Goal: Complete application form

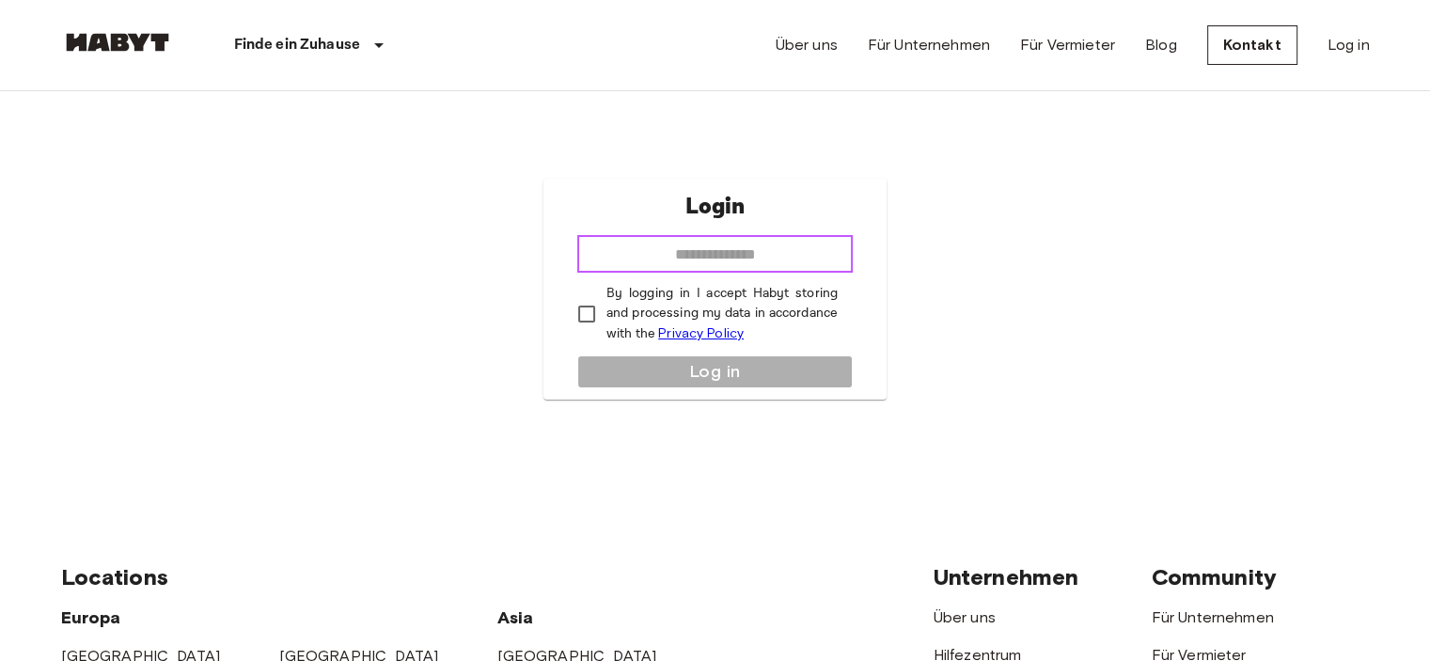
click at [635, 255] on input "email" at bounding box center [714, 254] width 275 height 38
type input "*"
type input "**********"
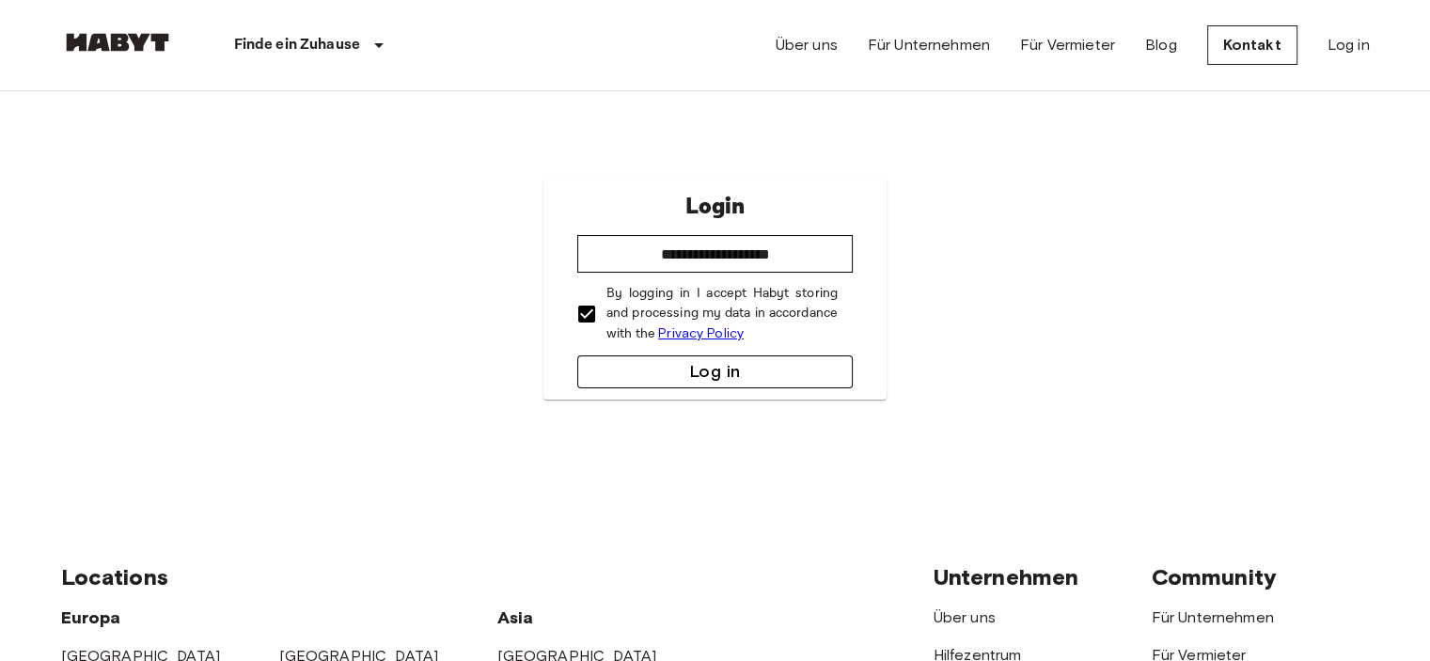
click at [624, 363] on button "Log in" at bounding box center [714, 371] width 275 height 33
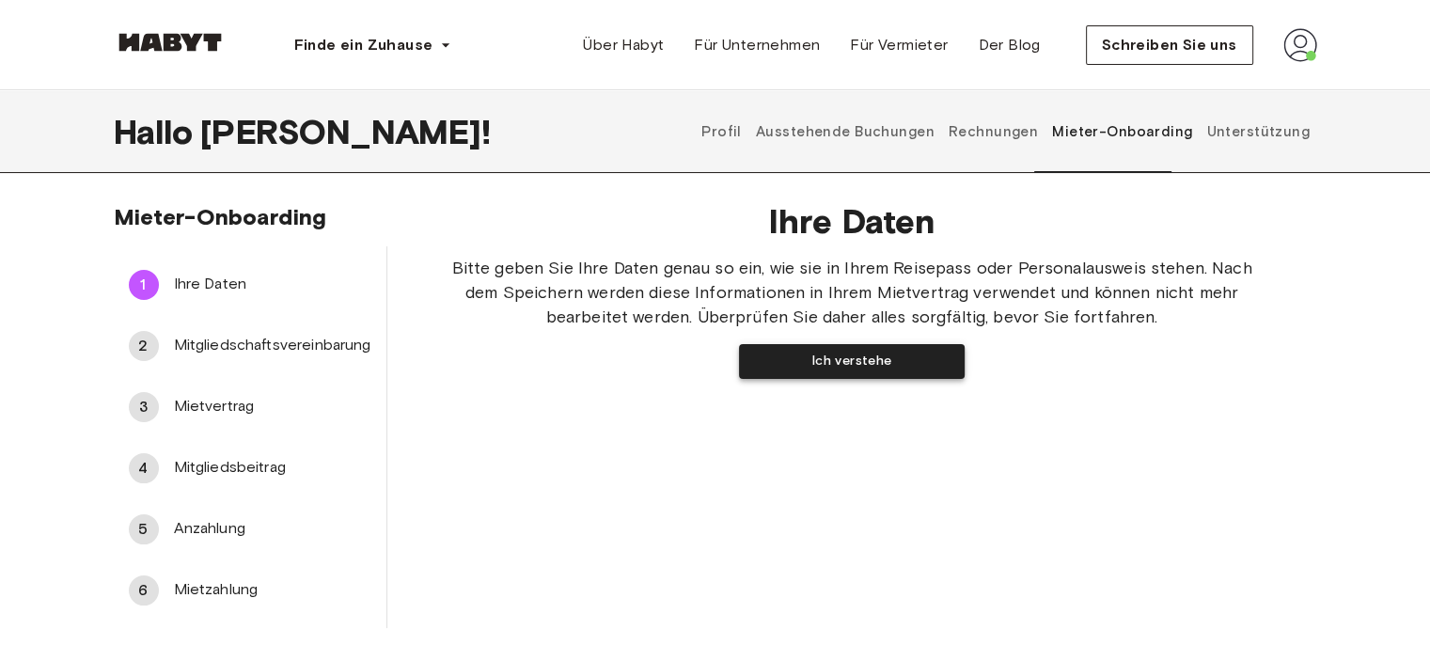
click at [804, 368] on button "Ich verstehe" at bounding box center [852, 361] width 226 height 35
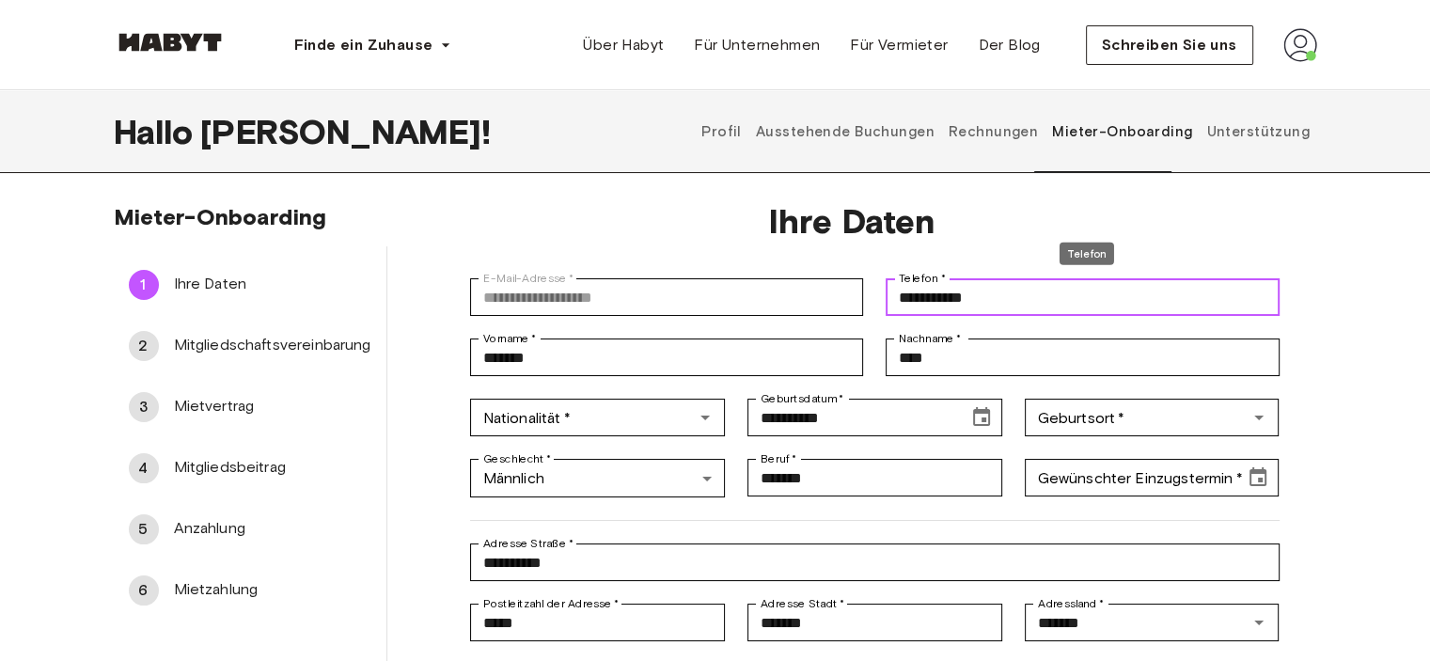
click at [898, 294] on input "**********" at bounding box center [1082, 297] width 393 height 38
click at [699, 420] on icon "Offen" at bounding box center [705, 417] width 23 height 23
type input "**********"
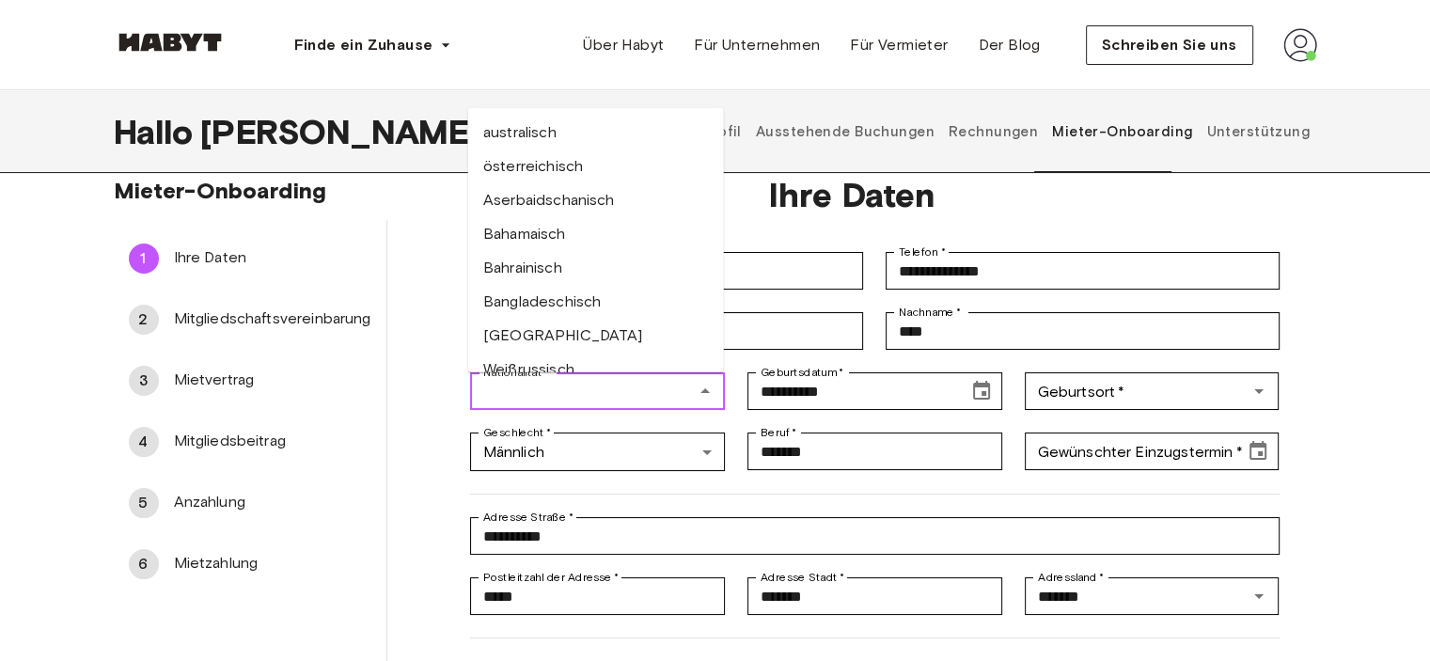
scroll to position [418, 0]
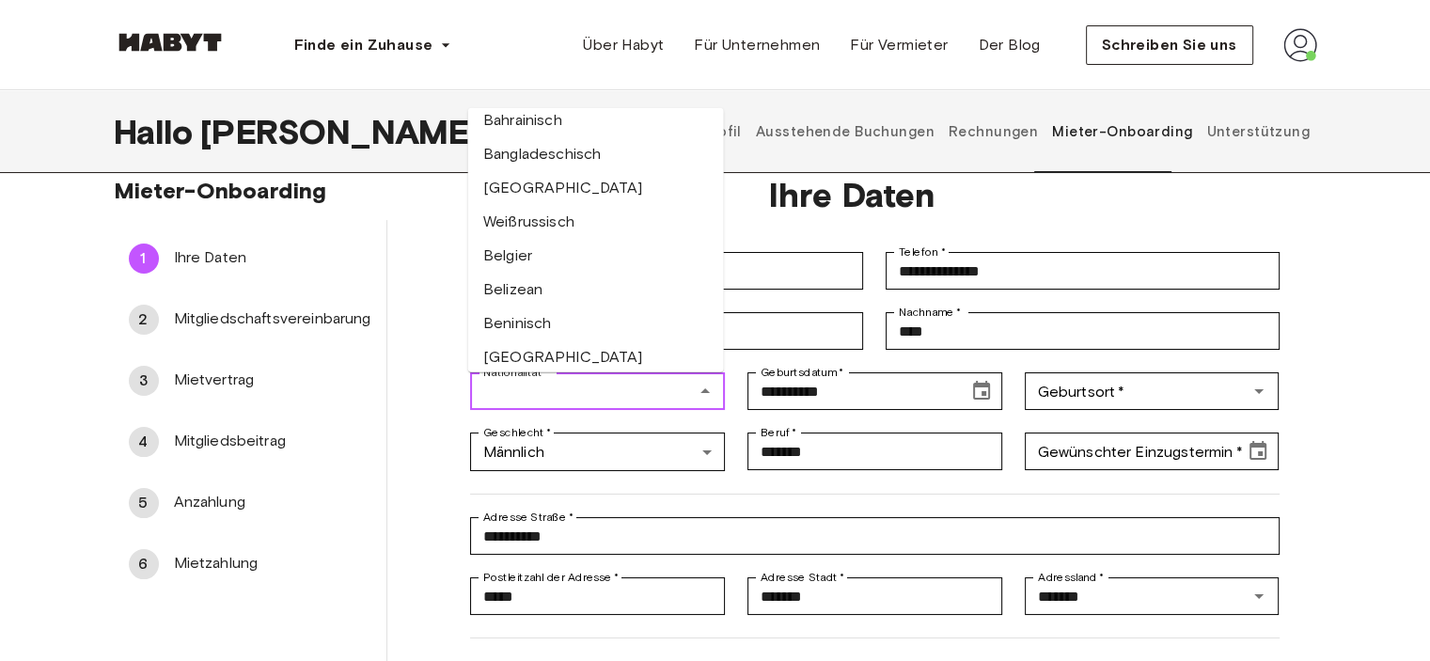
click at [572, 393] on input "Nationalität   *" at bounding box center [582, 391] width 212 height 26
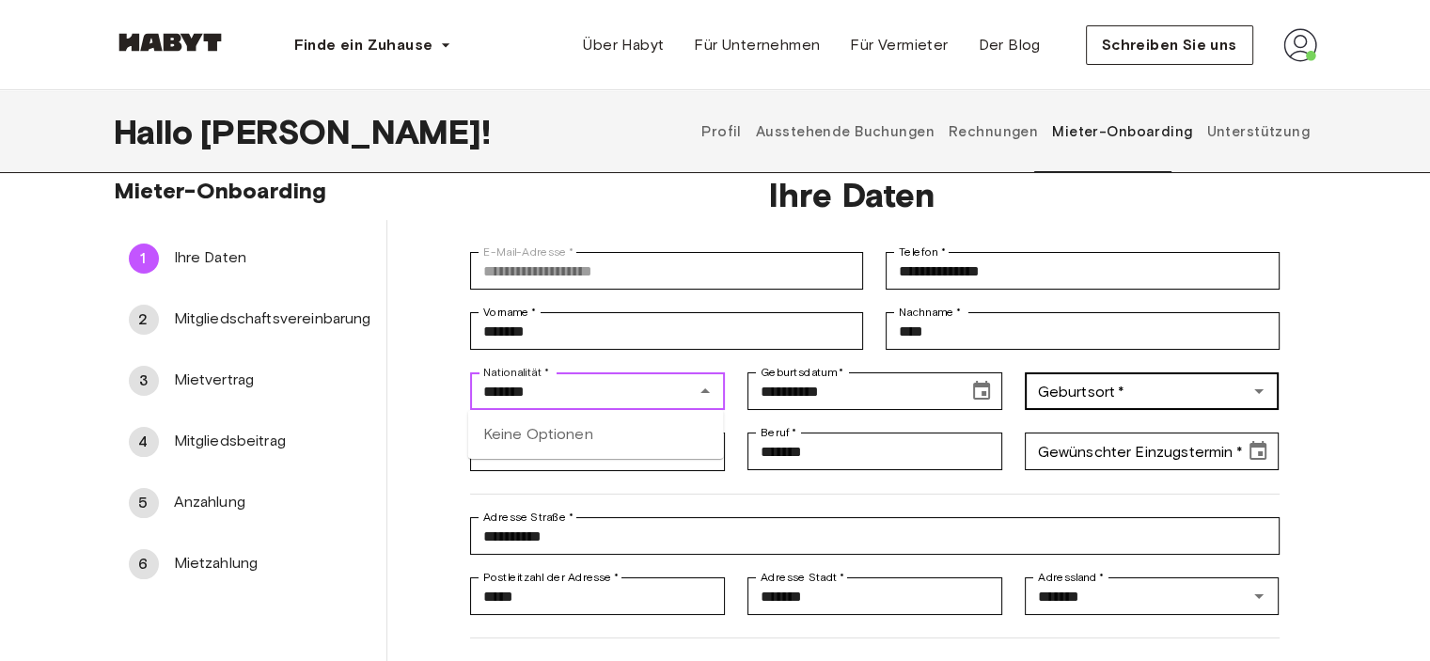
type input "*******"
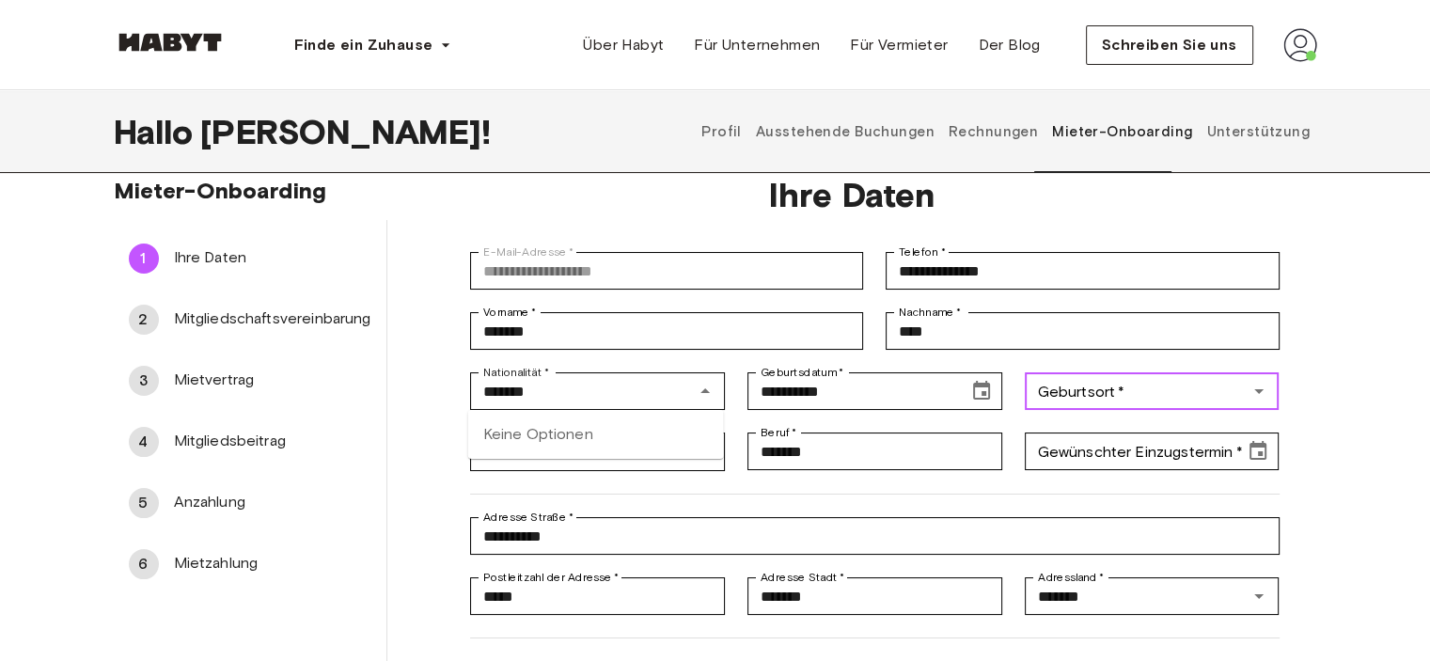
click at [1221, 390] on input "Geburtsort   *" at bounding box center [1136, 391] width 212 height 26
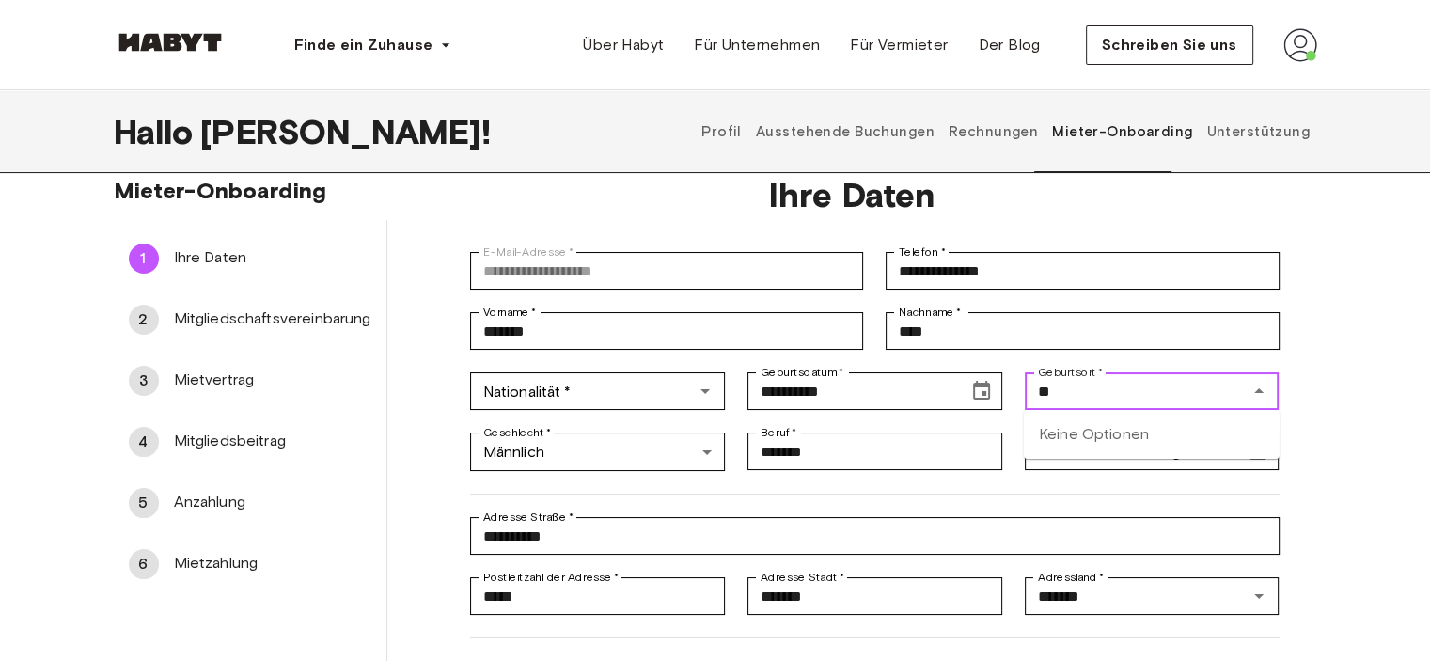
type input "*"
type input "**********"
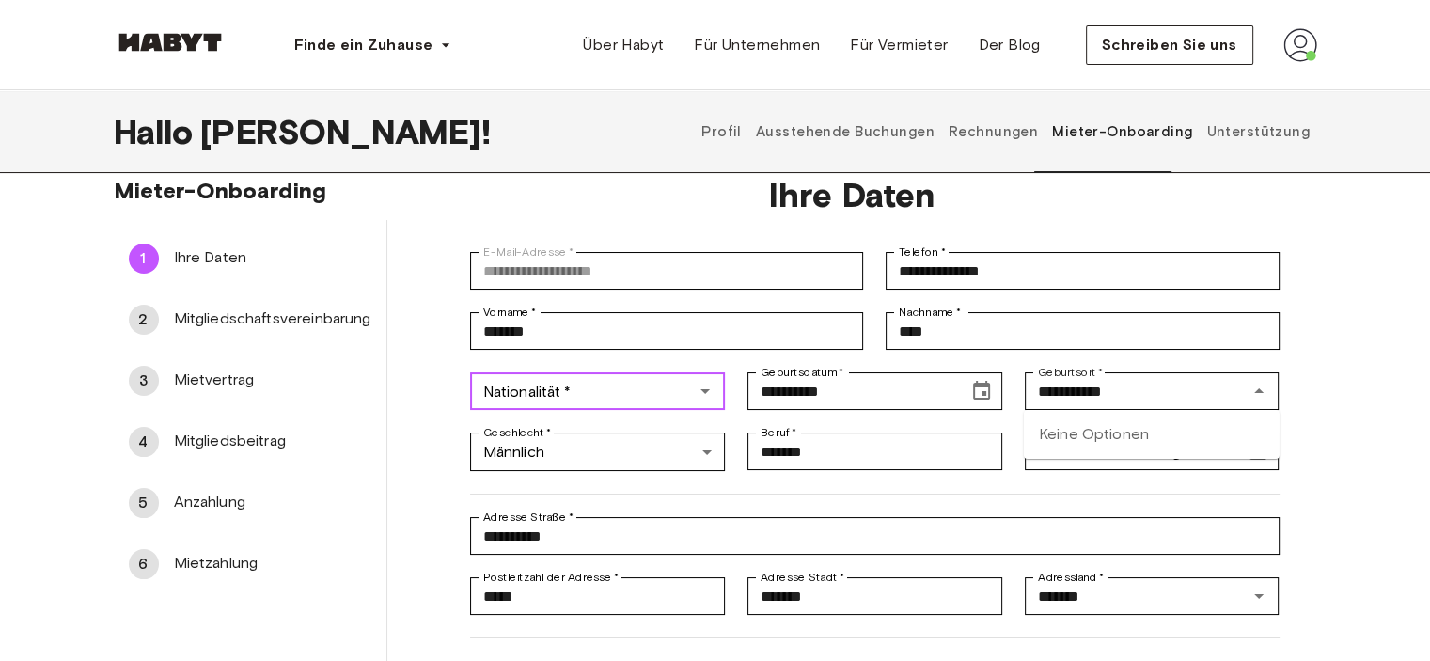
click at [682, 394] on input "Nationalität   *" at bounding box center [582, 391] width 212 height 26
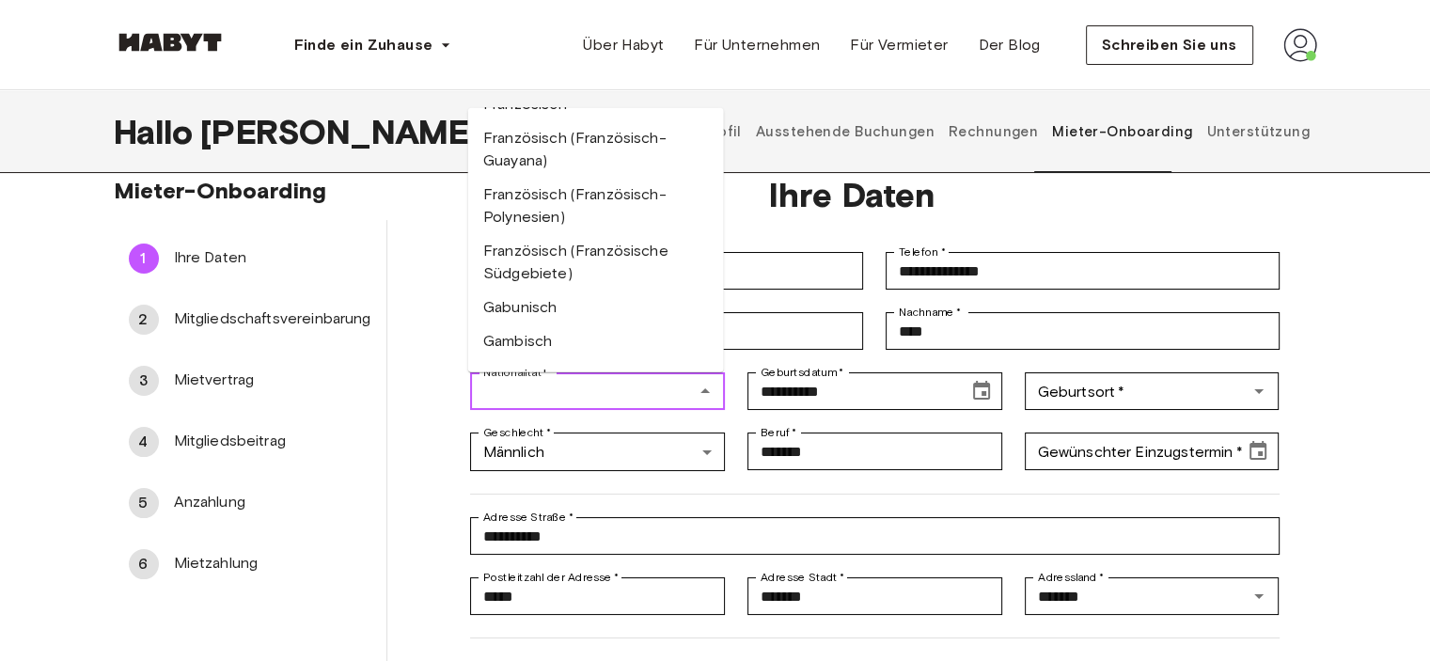
scroll to position [2517, 0]
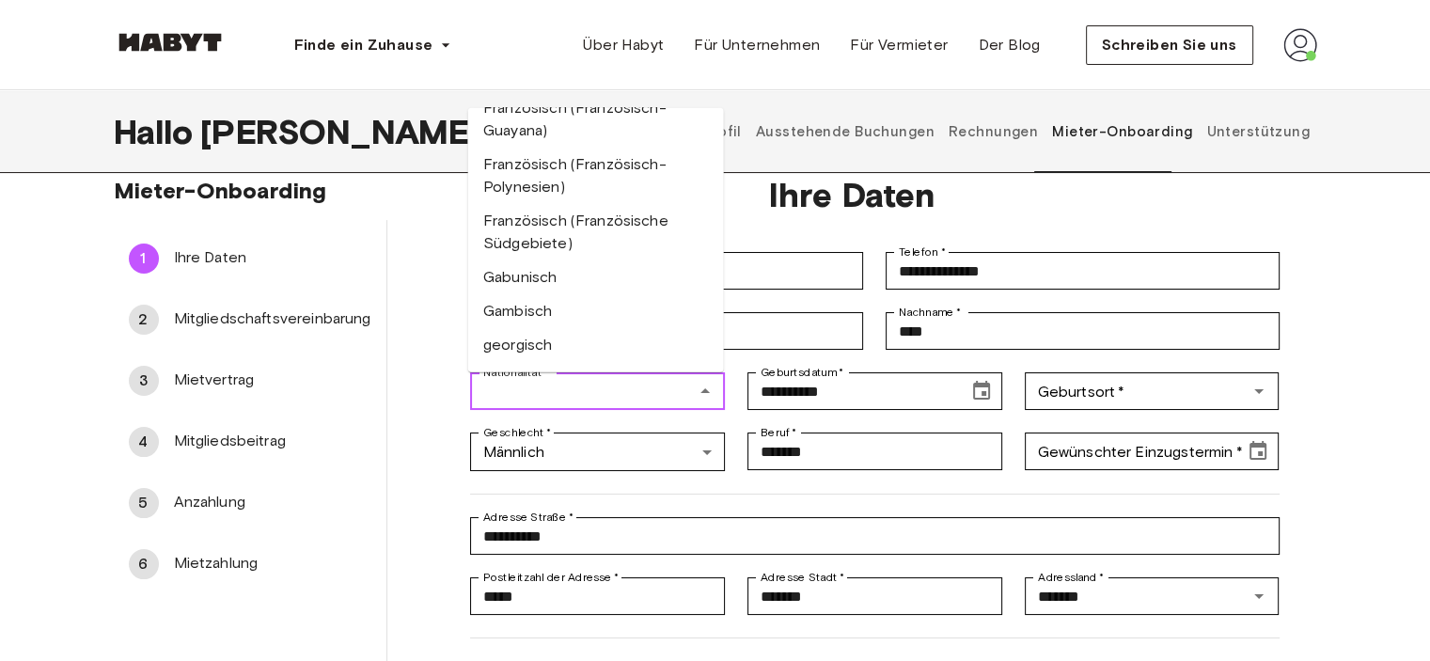
click at [560, 363] on li "Deutsch" at bounding box center [596, 380] width 256 height 34
type input "******"
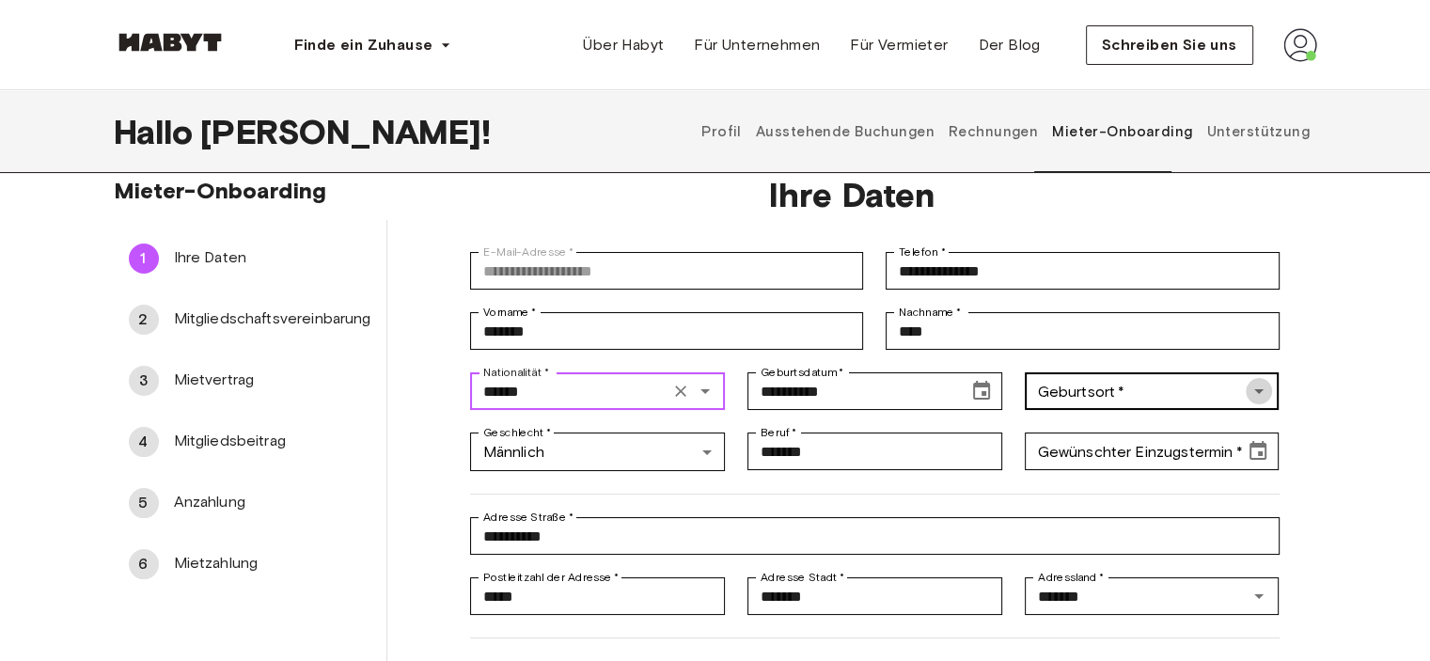
click at [1267, 396] on icon "Open" at bounding box center [1258, 391] width 23 height 23
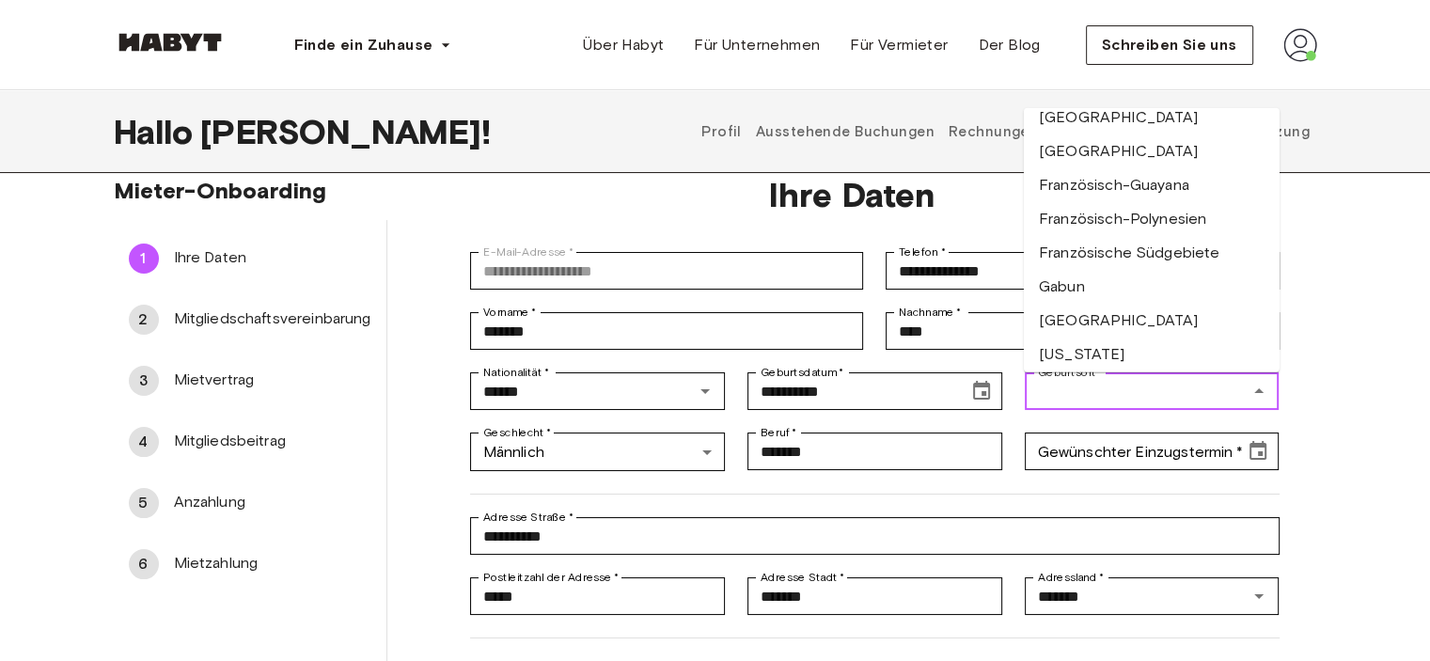
scroll to position [2566, 0]
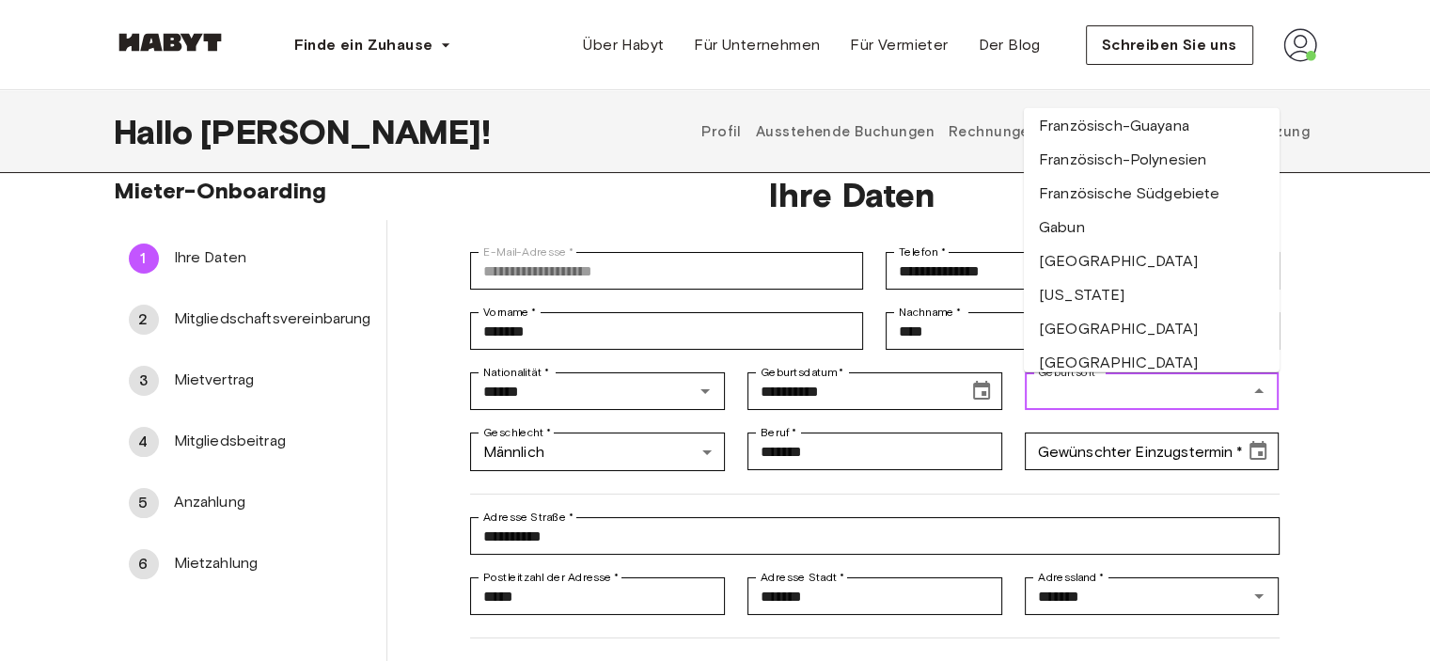
click at [1121, 321] on font "[GEOGRAPHIC_DATA]" at bounding box center [1119, 330] width 160 height 18
type input "*******"
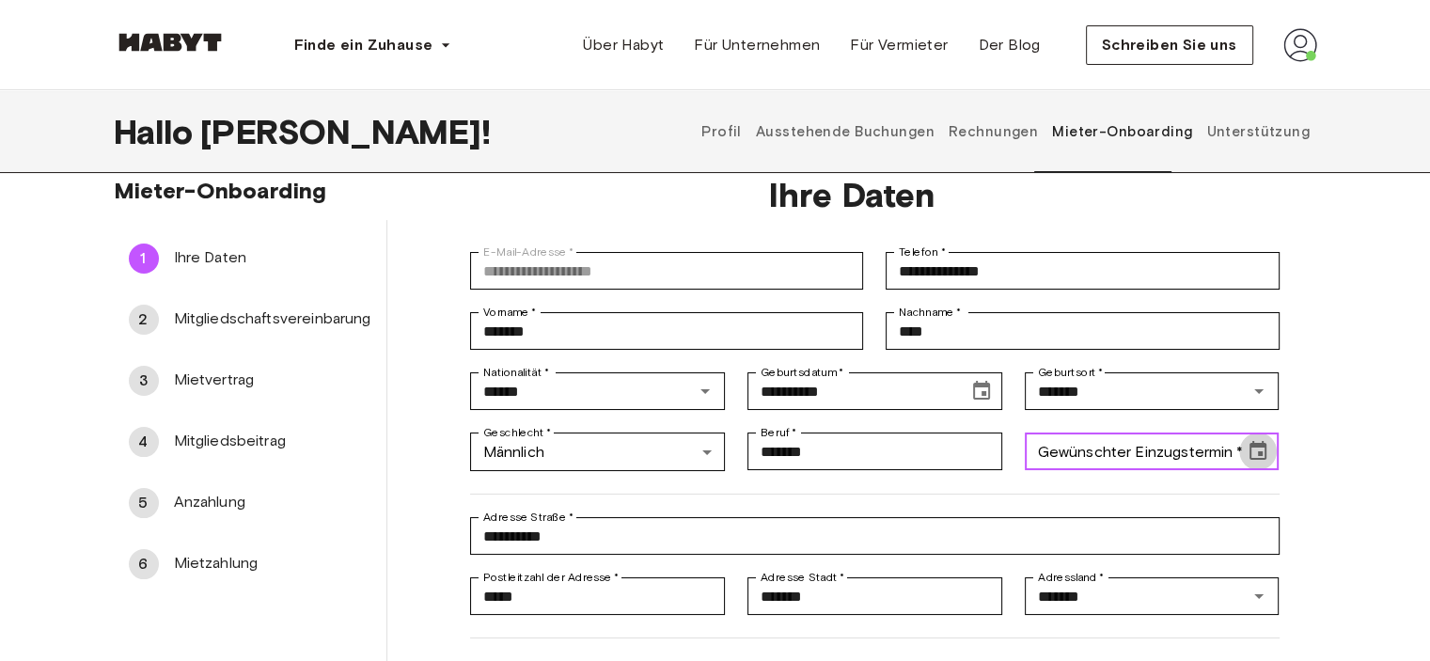
click at [1257, 450] on icon "Datum wählen" at bounding box center [1258, 451] width 23 height 23
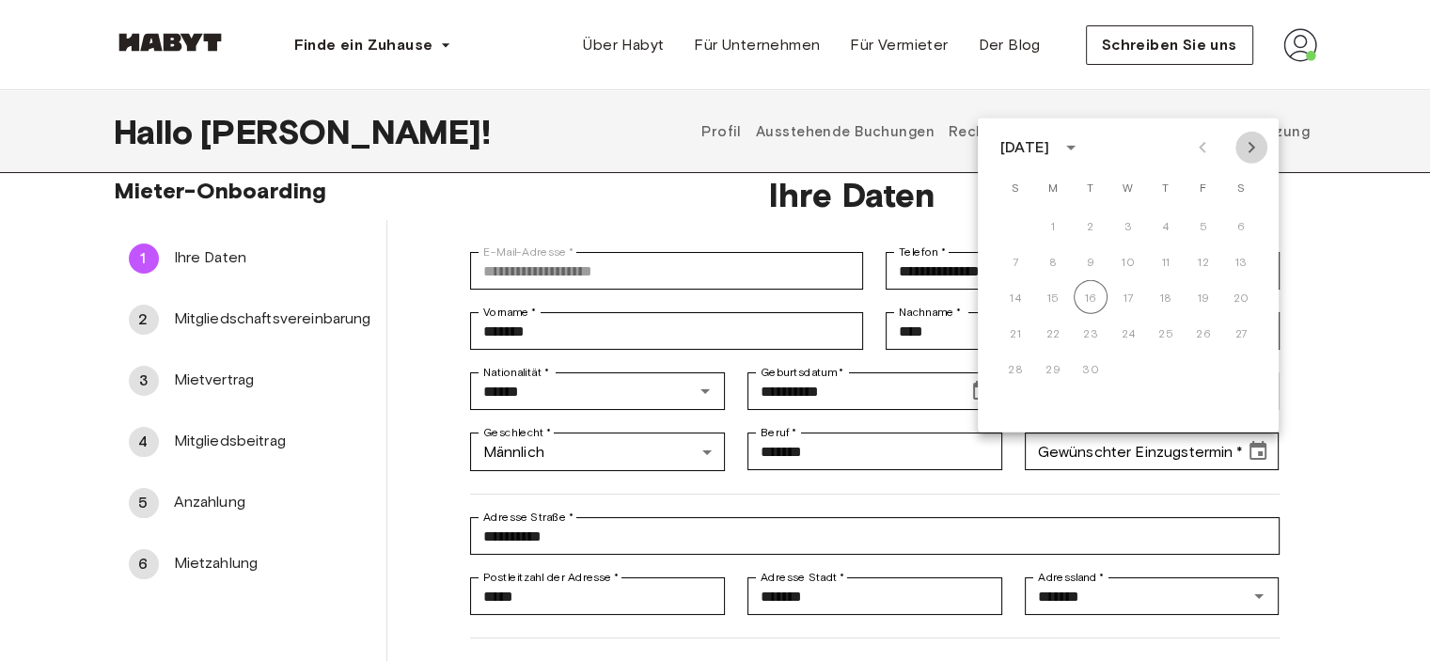
click at [1252, 143] on icon "Nächsten Monat" at bounding box center [1251, 147] width 23 height 23
drag, startPoint x: 1230, startPoint y: 227, endPoint x: 1238, endPoint y: 237, distance: 12.6
click at [1231, 227] on button "4" at bounding box center [1241, 226] width 34 height 34
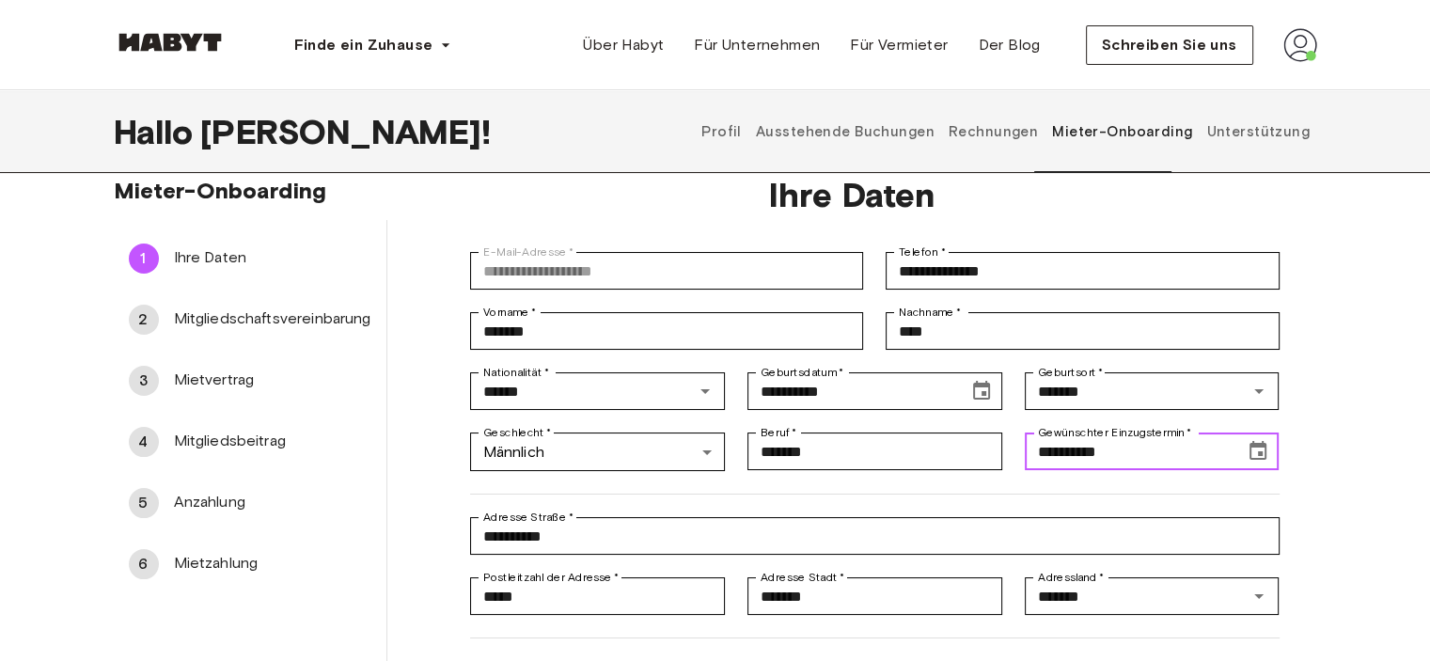
type input "**********"
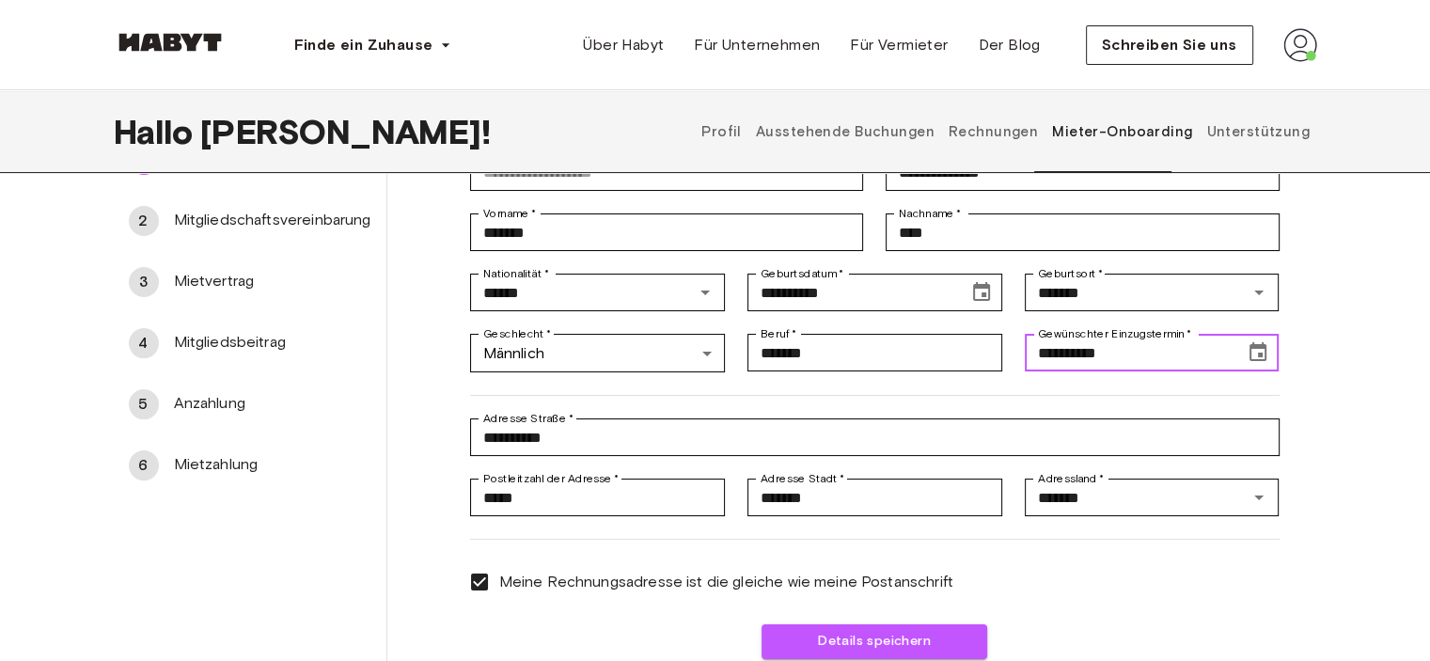
scroll to position [132, 0]
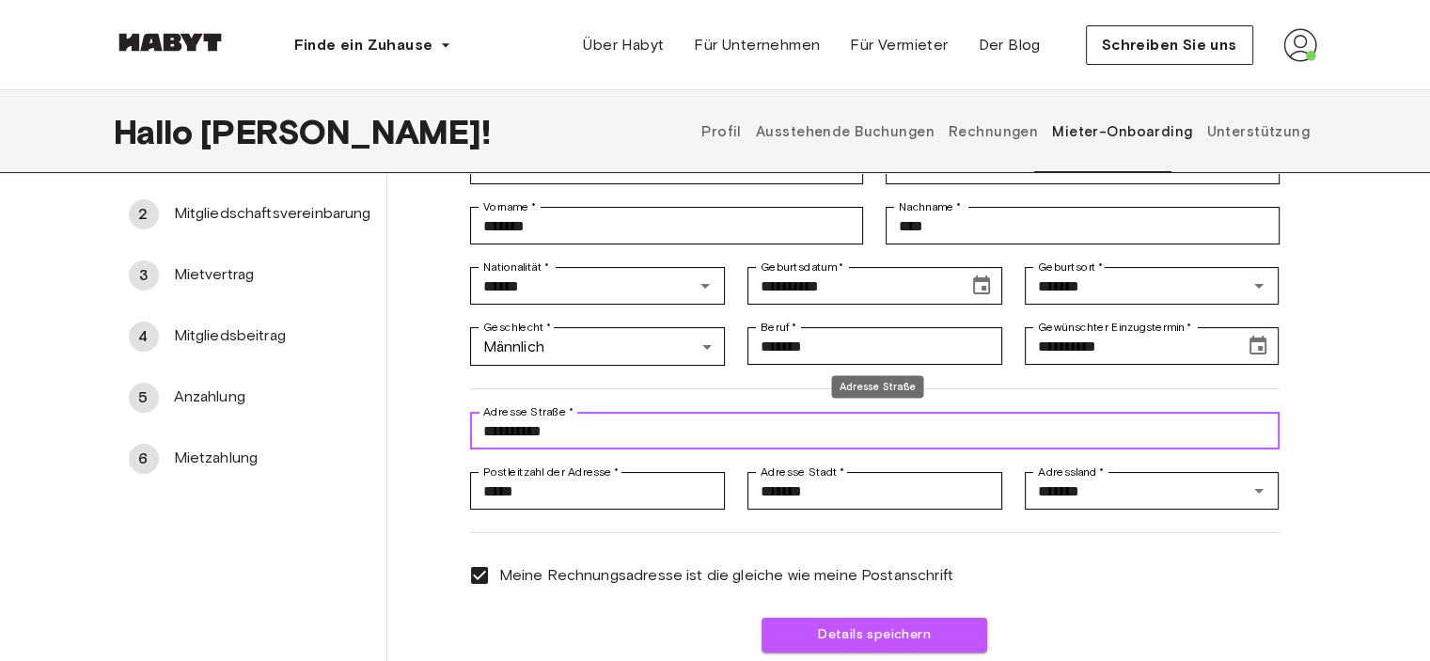
click at [604, 435] on input "**********" at bounding box center [874, 431] width 809 height 38
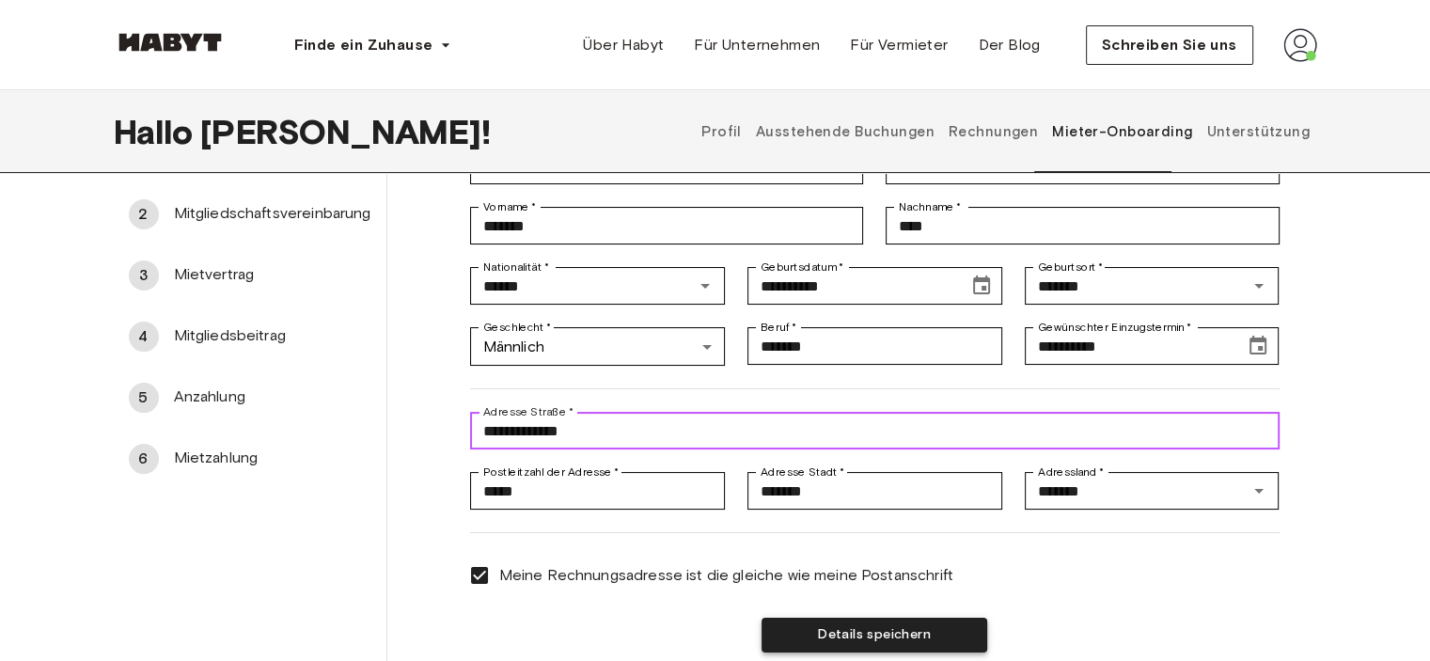
type input "**********"
click at [917, 642] on font "Details speichern" at bounding box center [874, 634] width 113 height 16
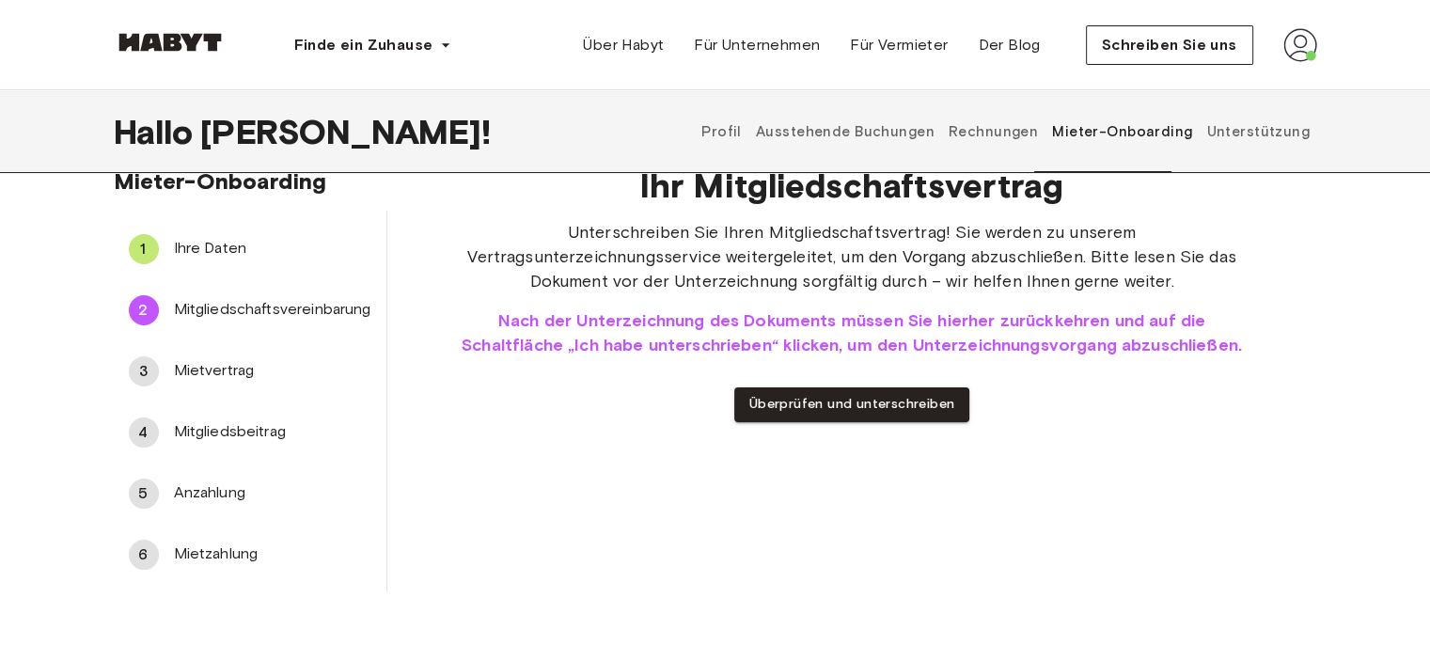
scroll to position [0, 0]
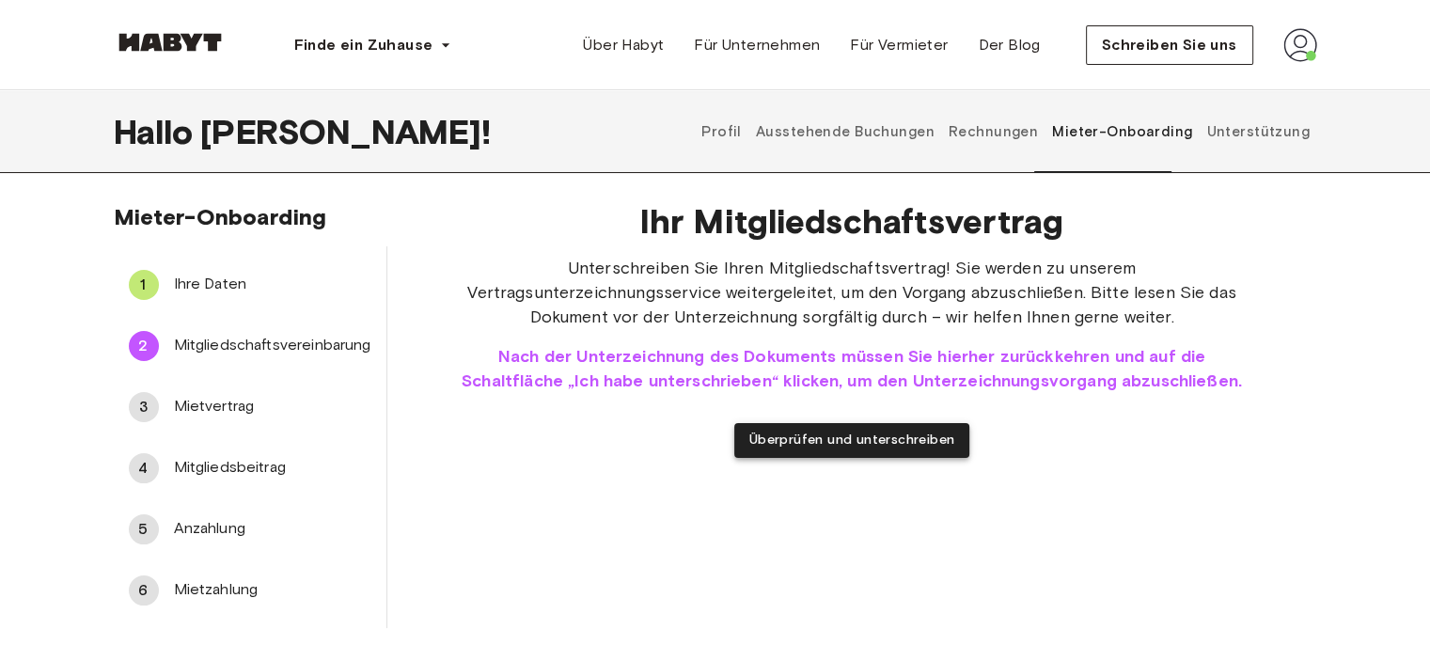
click at [822, 446] on font "Überprüfen und unterschreiben" at bounding box center [852, 439] width 206 height 16
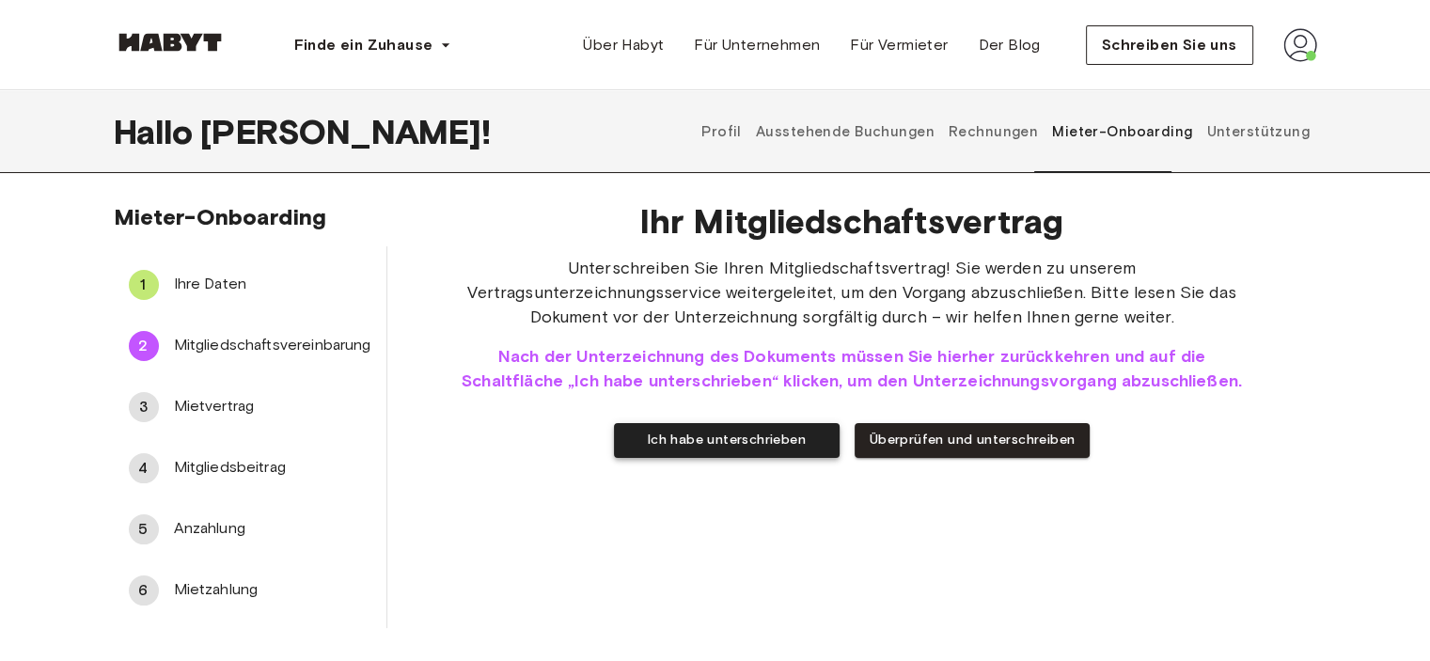
click at [758, 439] on font "Ich habe unterschrieben" at bounding box center [727, 439] width 158 height 16
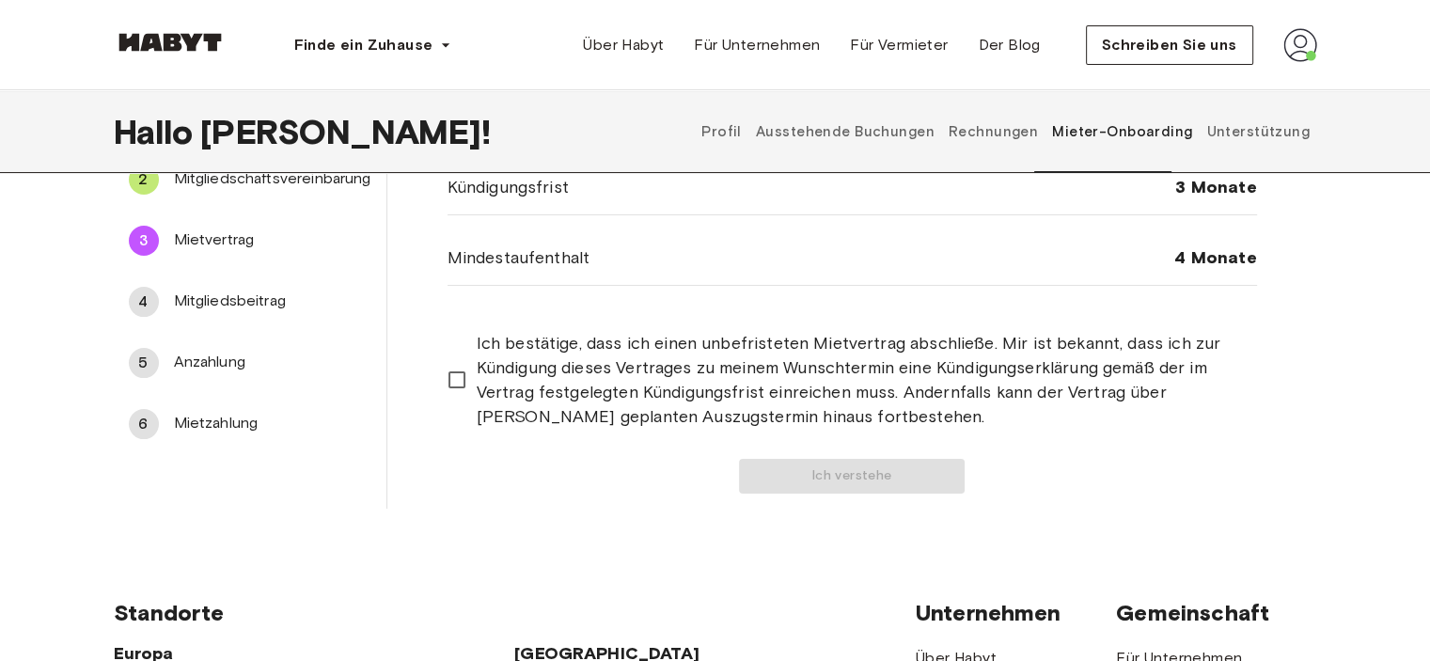
scroll to position [168, 0]
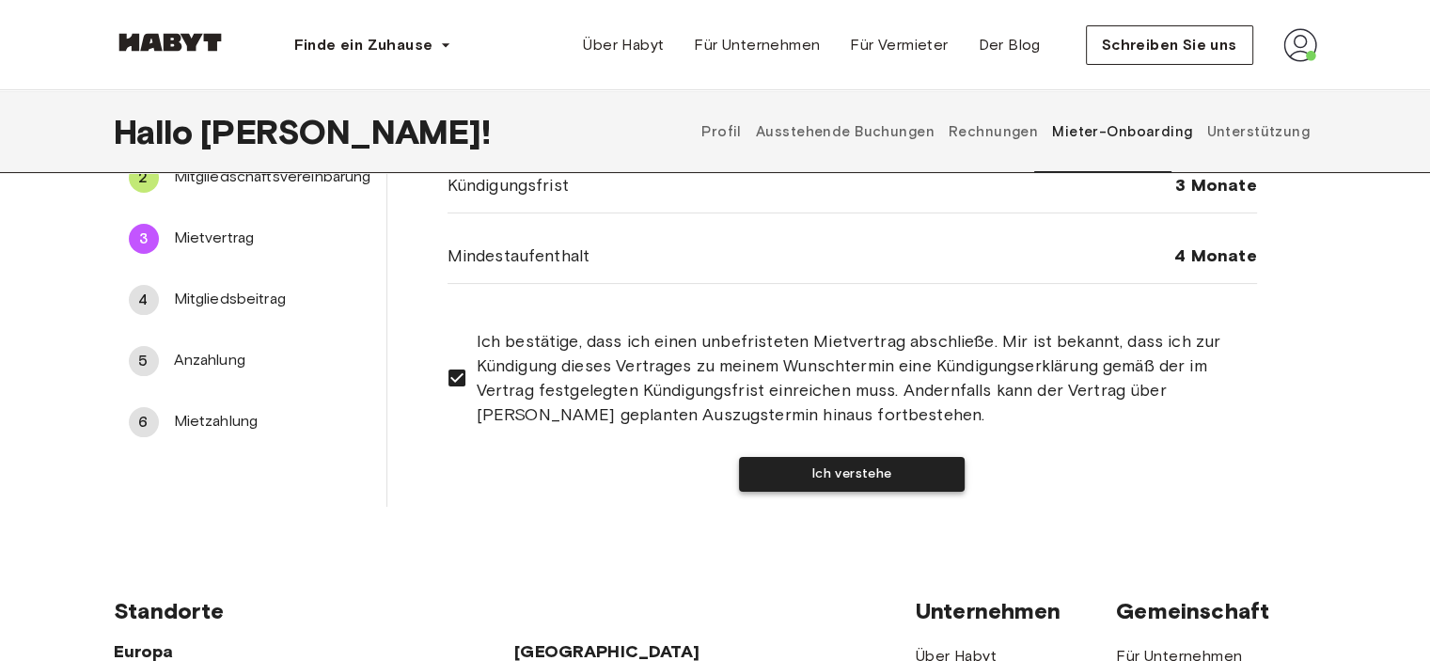
click at [788, 469] on button "Ich verstehe" at bounding box center [852, 474] width 226 height 35
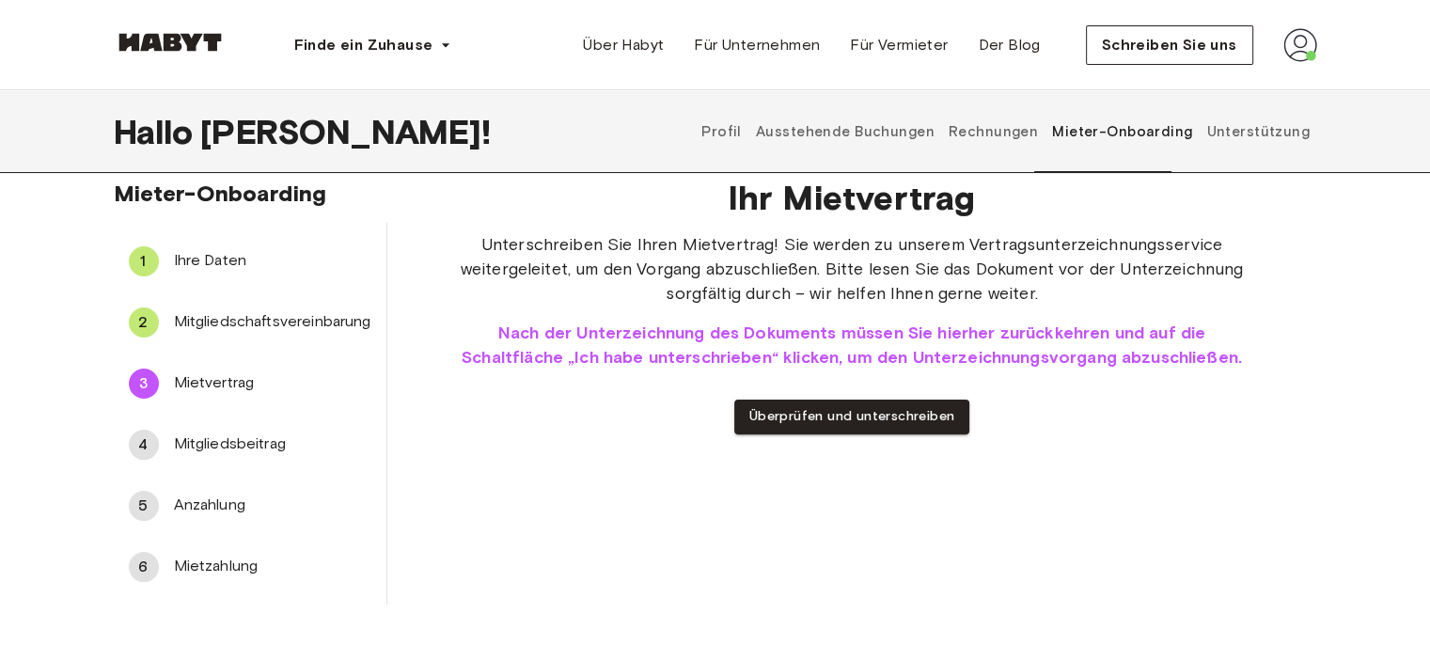
scroll to position [0, 0]
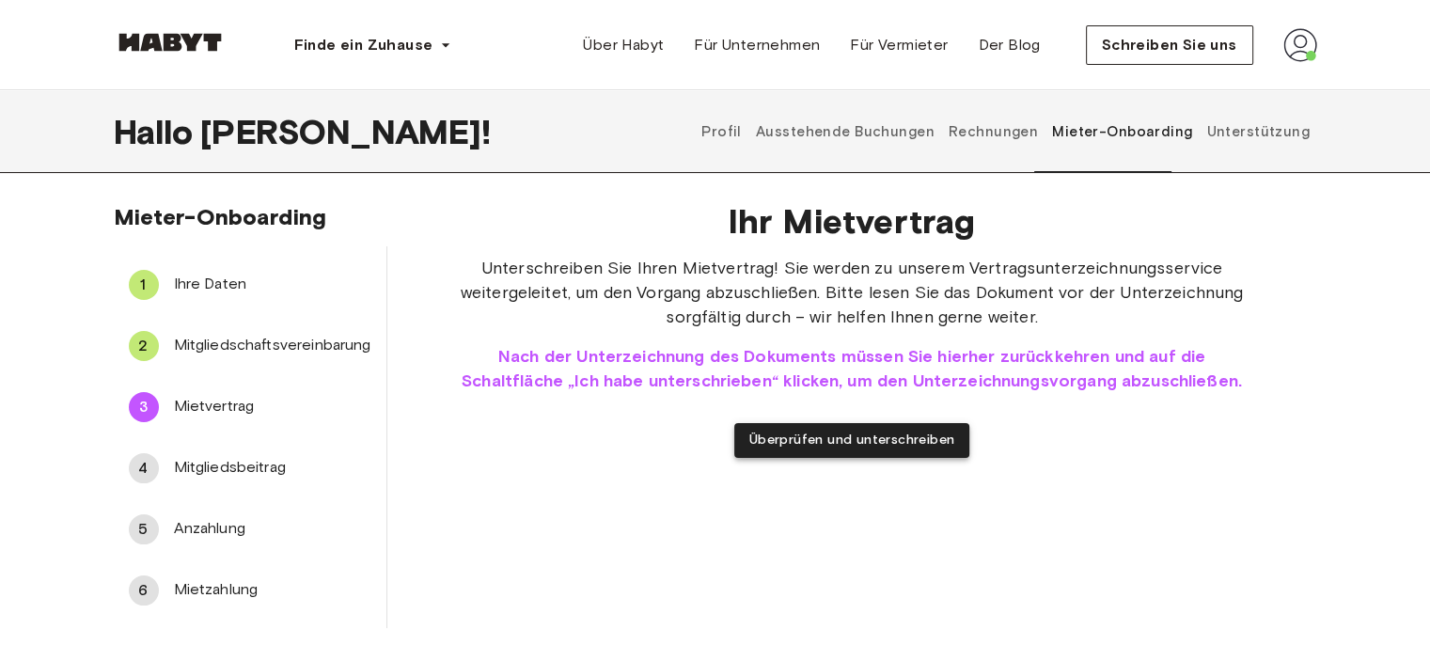
click at [838, 446] on font "Überprüfen und unterschreiben" at bounding box center [852, 439] width 206 height 16
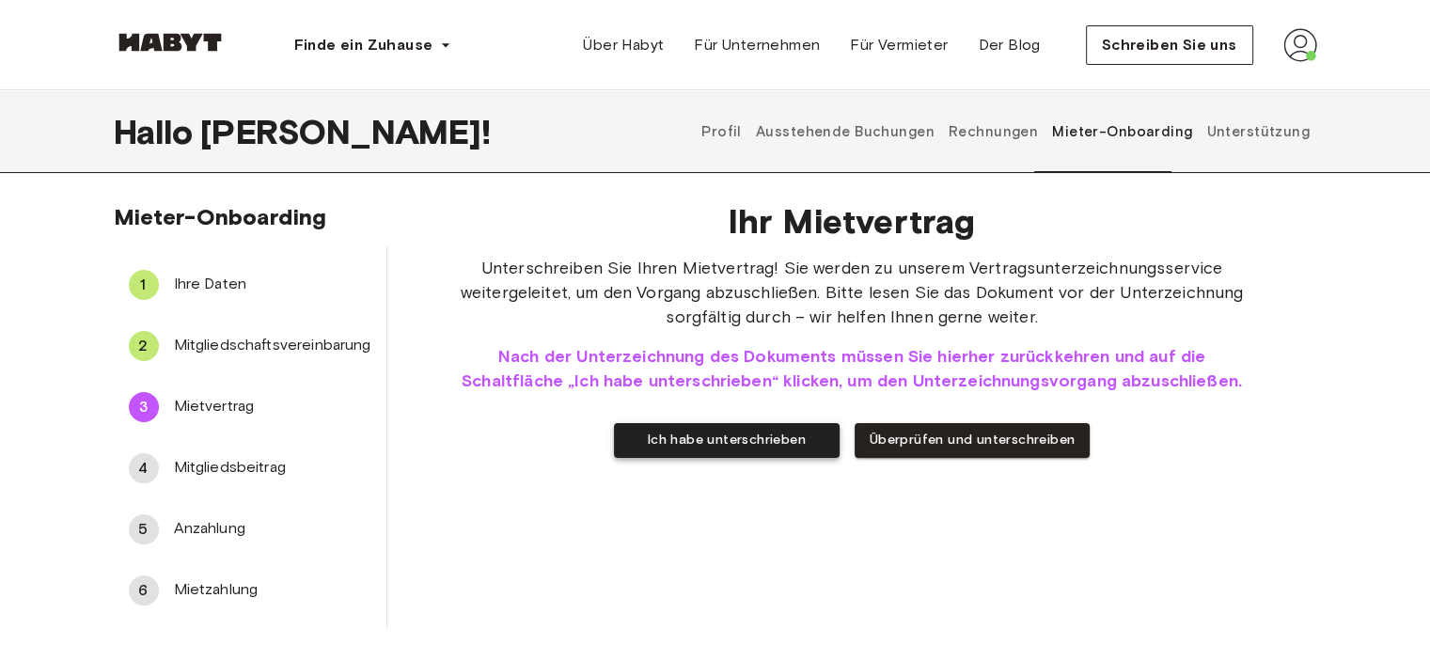
click at [688, 447] on font "Ich habe unterschrieben" at bounding box center [727, 439] width 158 height 16
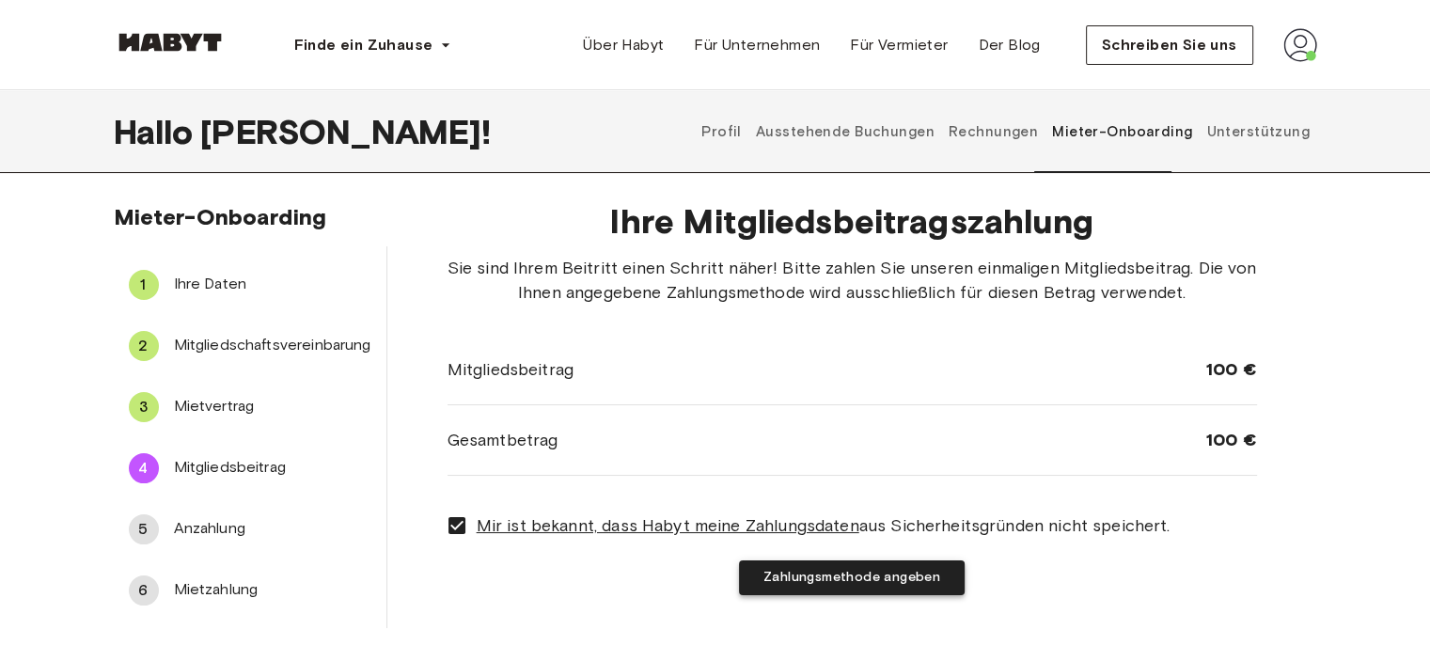
click at [852, 577] on font "Zahlungsmethode angeben" at bounding box center [851, 577] width 177 height 16
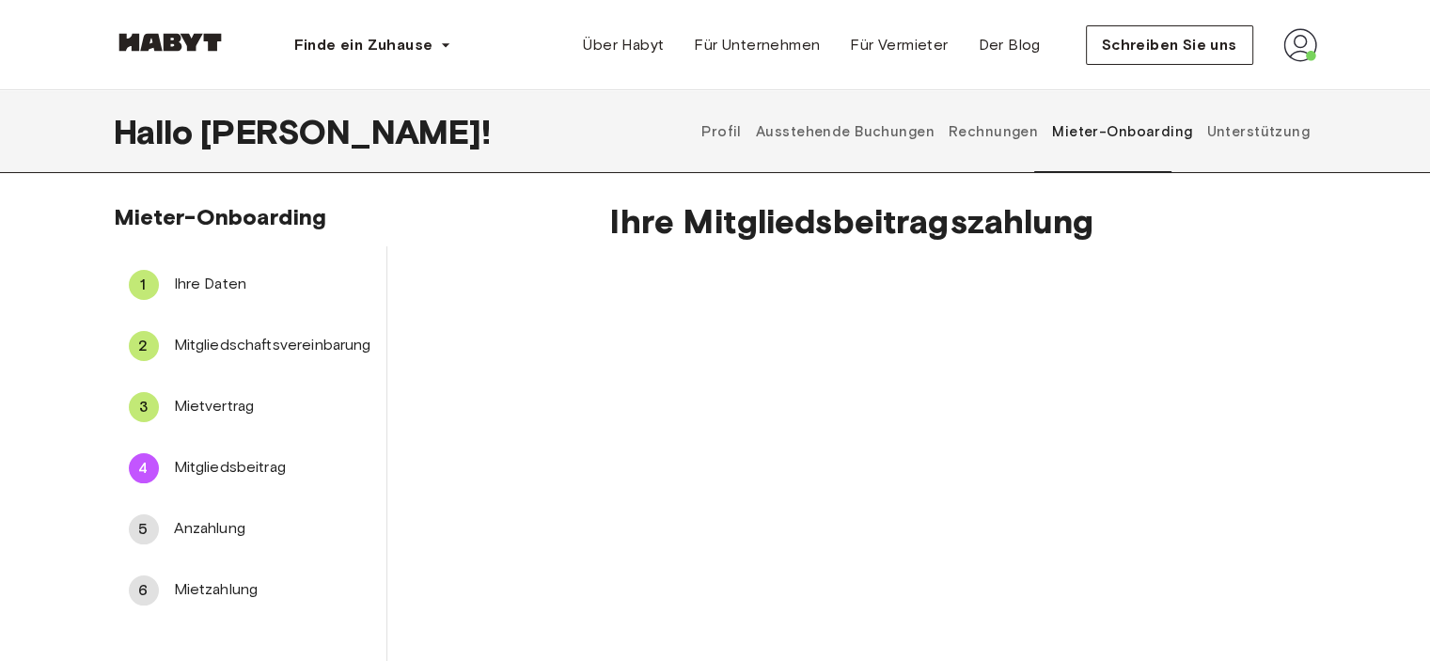
scroll to position [376, 0]
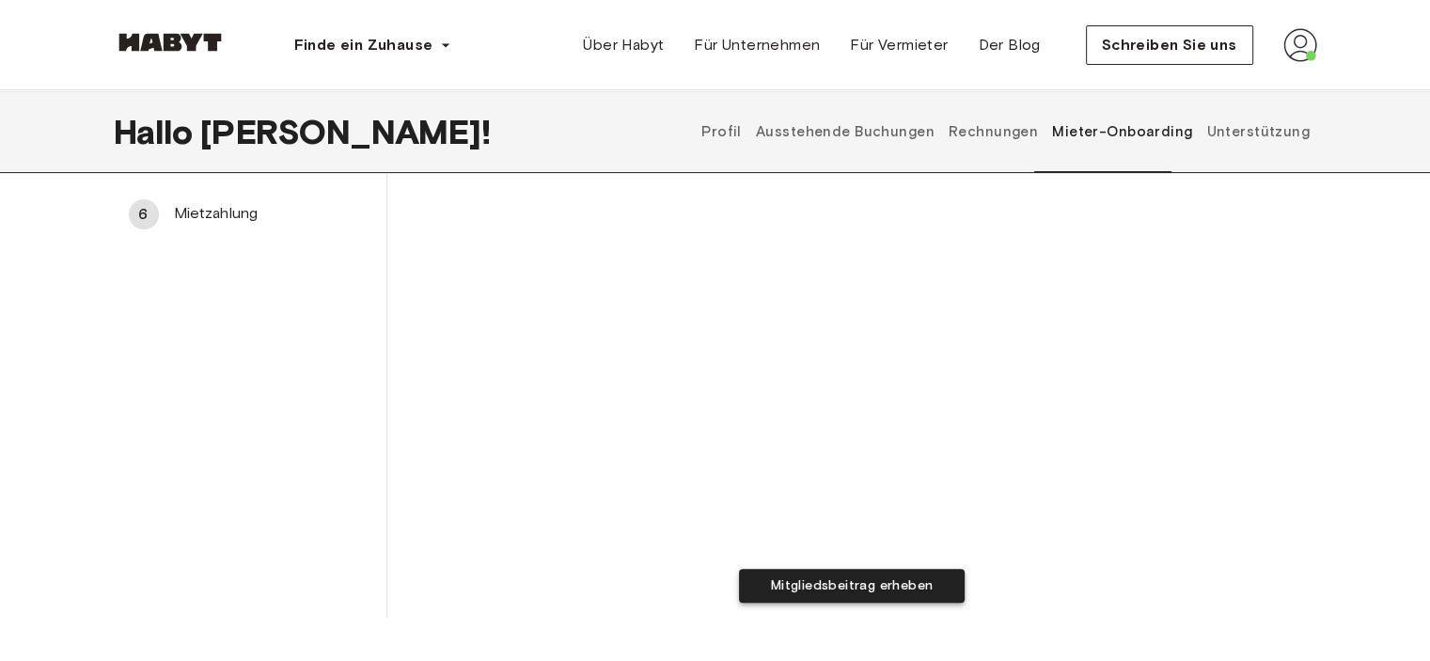
click at [838, 588] on font "Mitgliedsbeitrag erheben" at bounding box center [852, 585] width 163 height 16
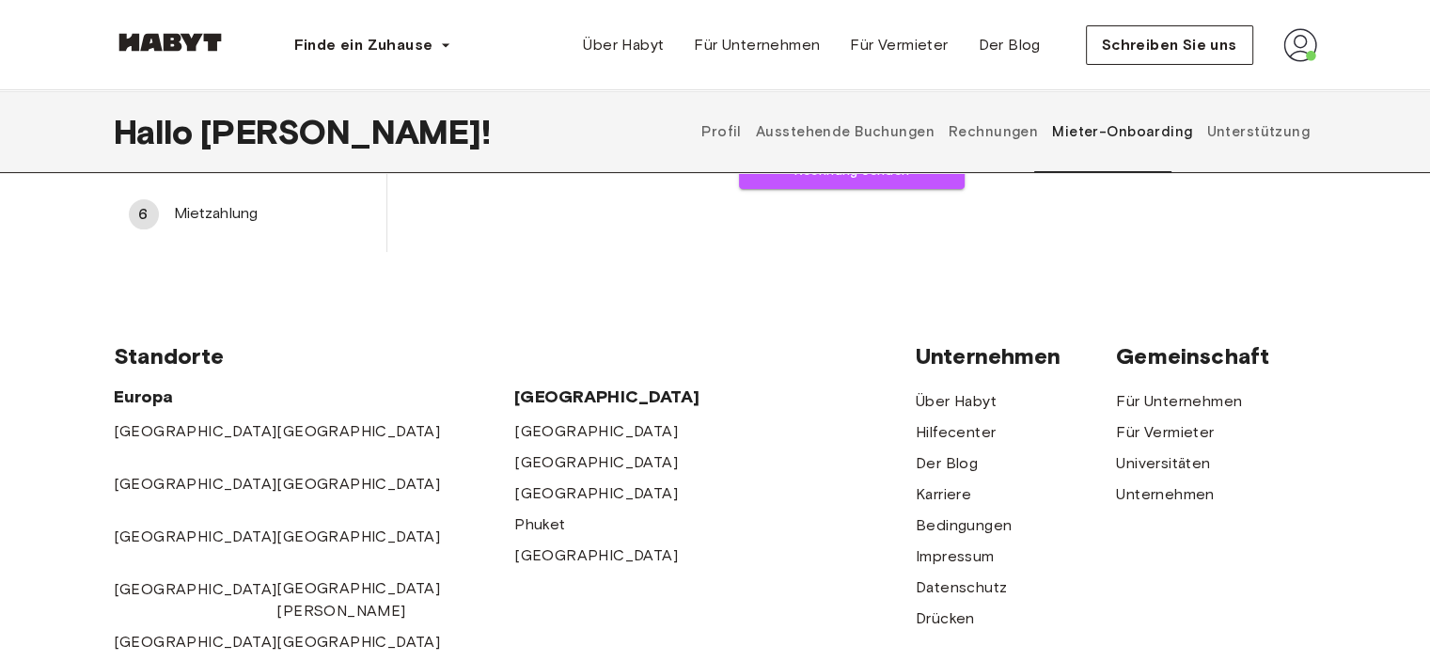
scroll to position [0, 0]
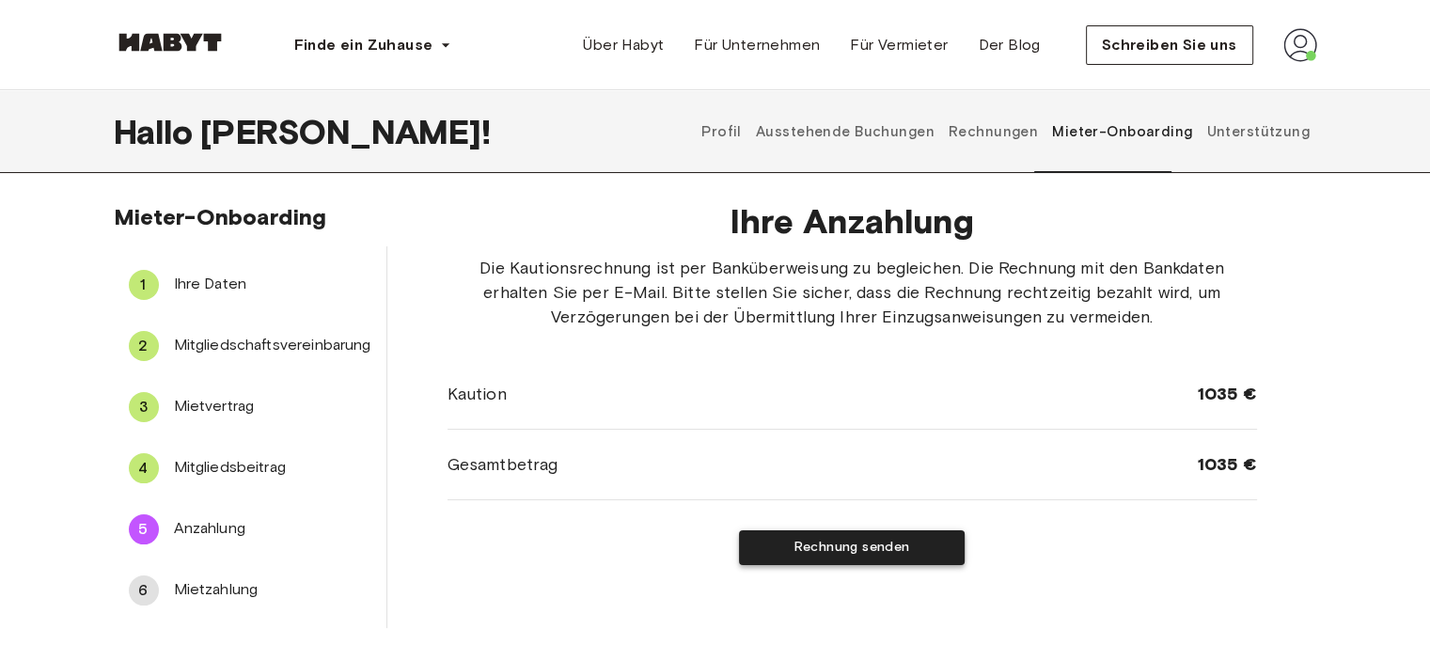
click at [837, 549] on font "Rechnung senden" at bounding box center [852, 547] width 116 height 16
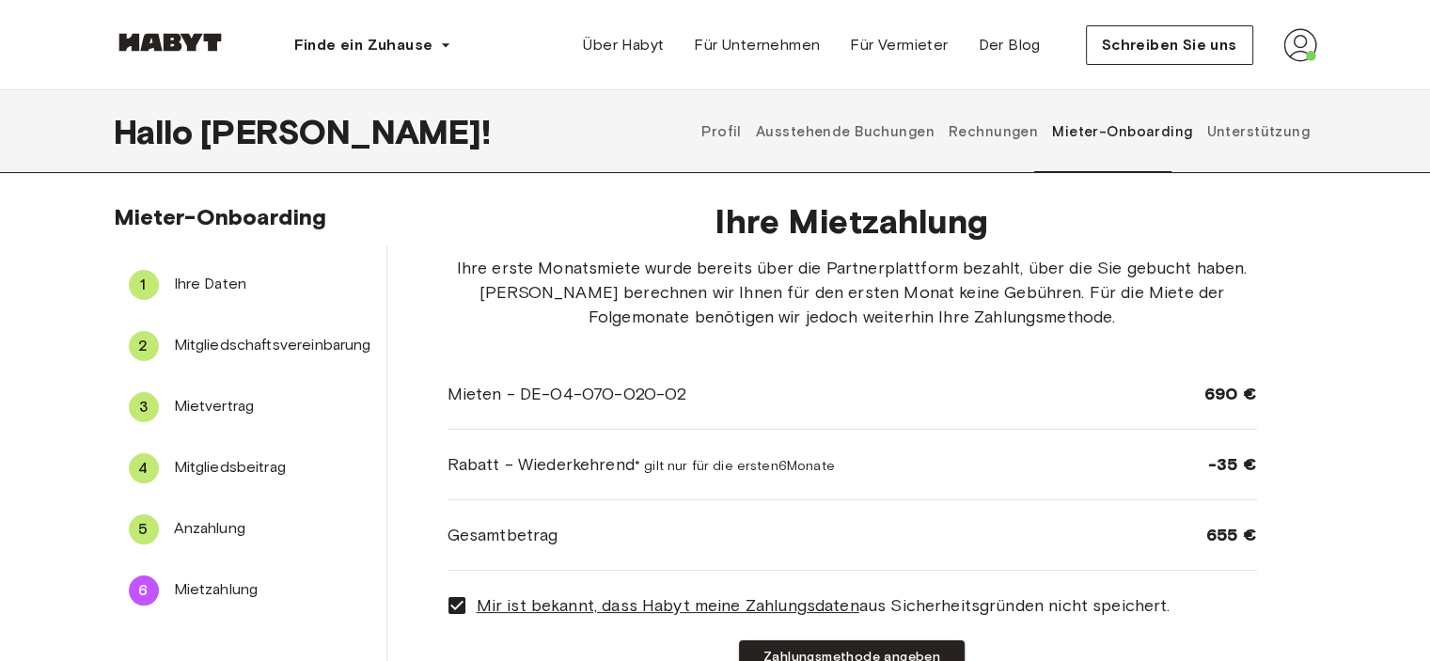
scroll to position [376, 0]
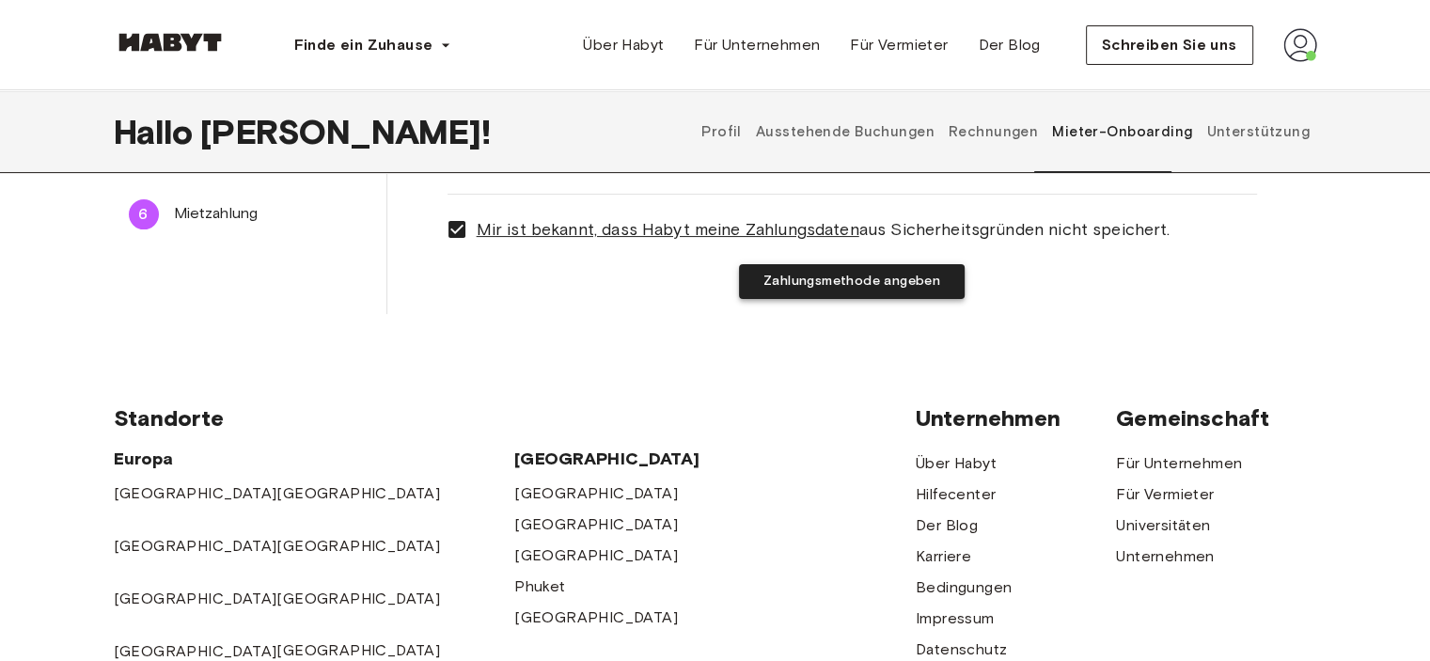
click at [889, 283] on font "Zahlungsmethode angeben" at bounding box center [851, 281] width 177 height 16
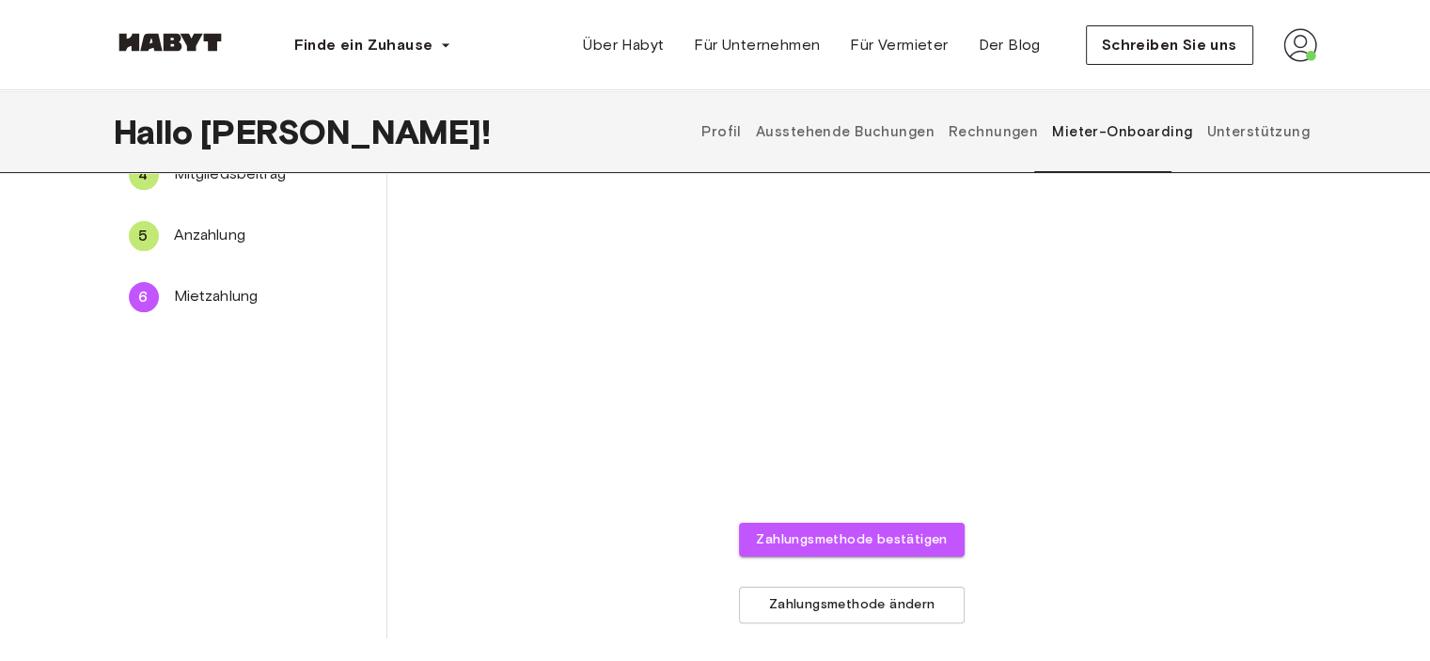
scroll to position [302, 0]
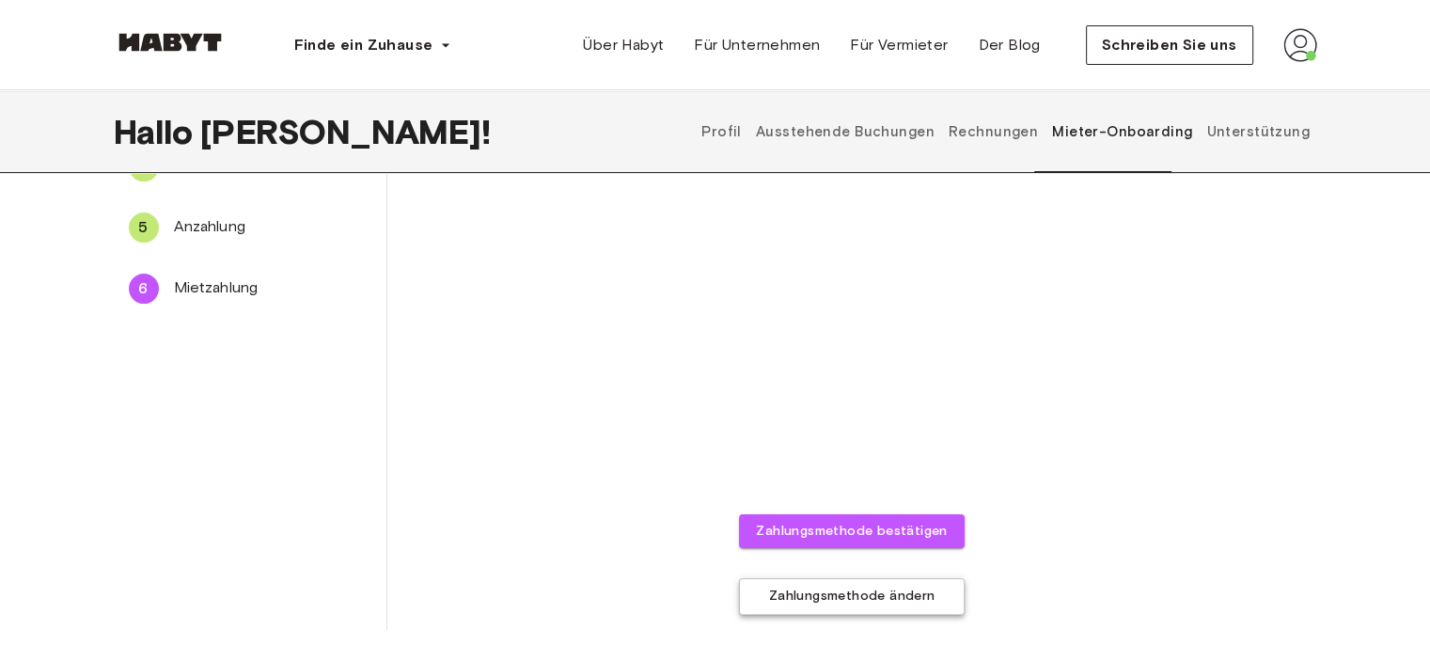
click at [801, 601] on font "Zahlungsmethode ändern" at bounding box center [852, 596] width 166 height 16
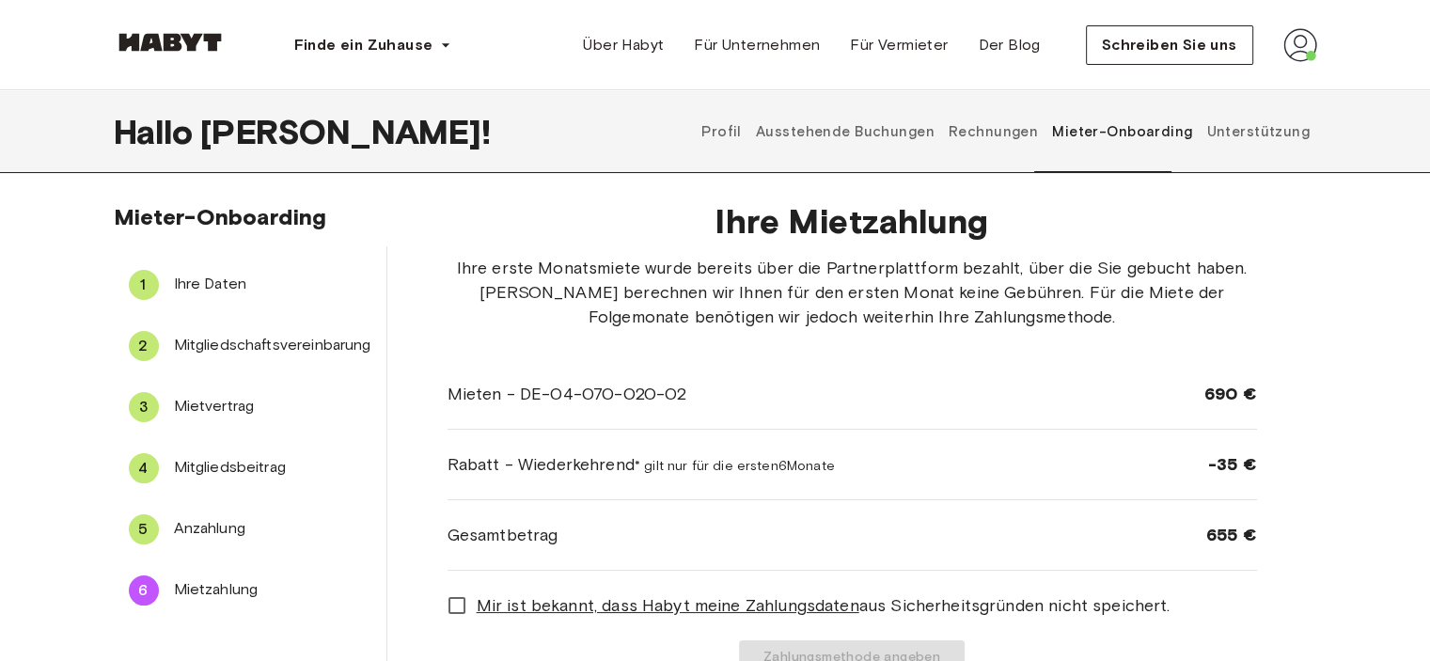
scroll to position [376, 0]
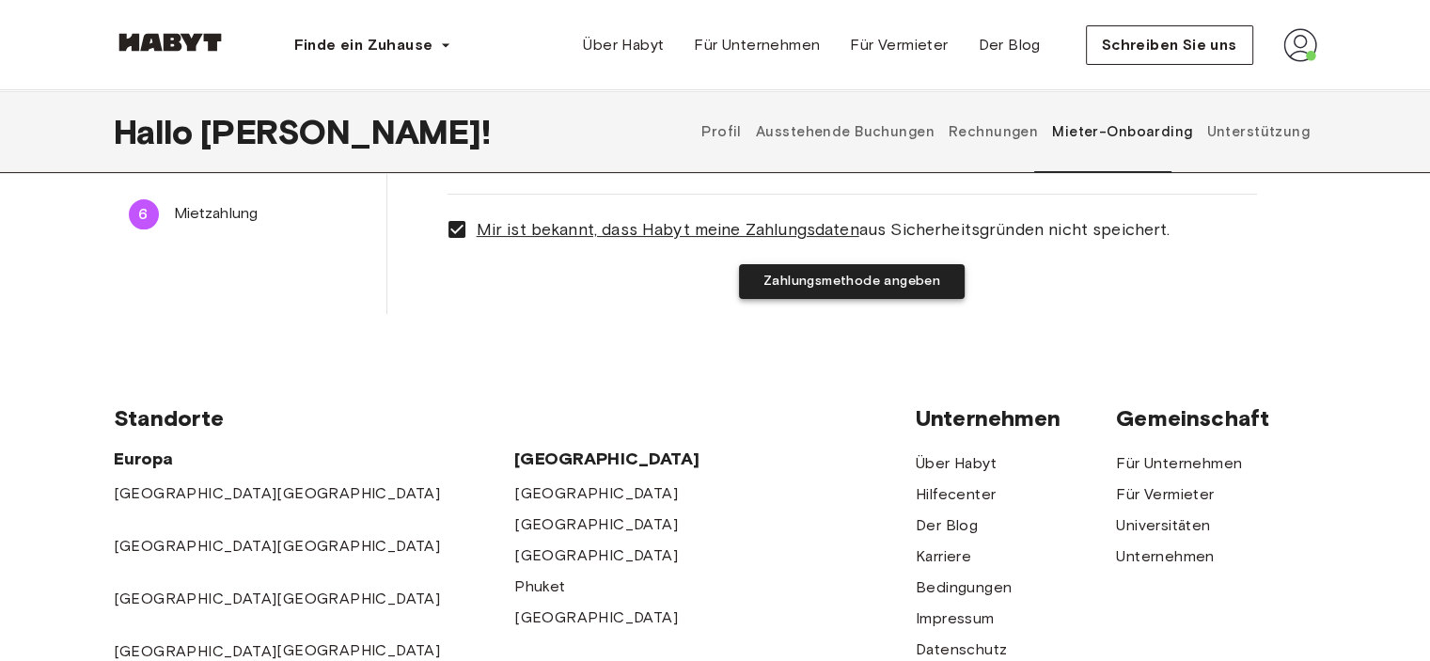
click at [789, 277] on font "Zahlungsmethode angeben" at bounding box center [851, 281] width 177 height 16
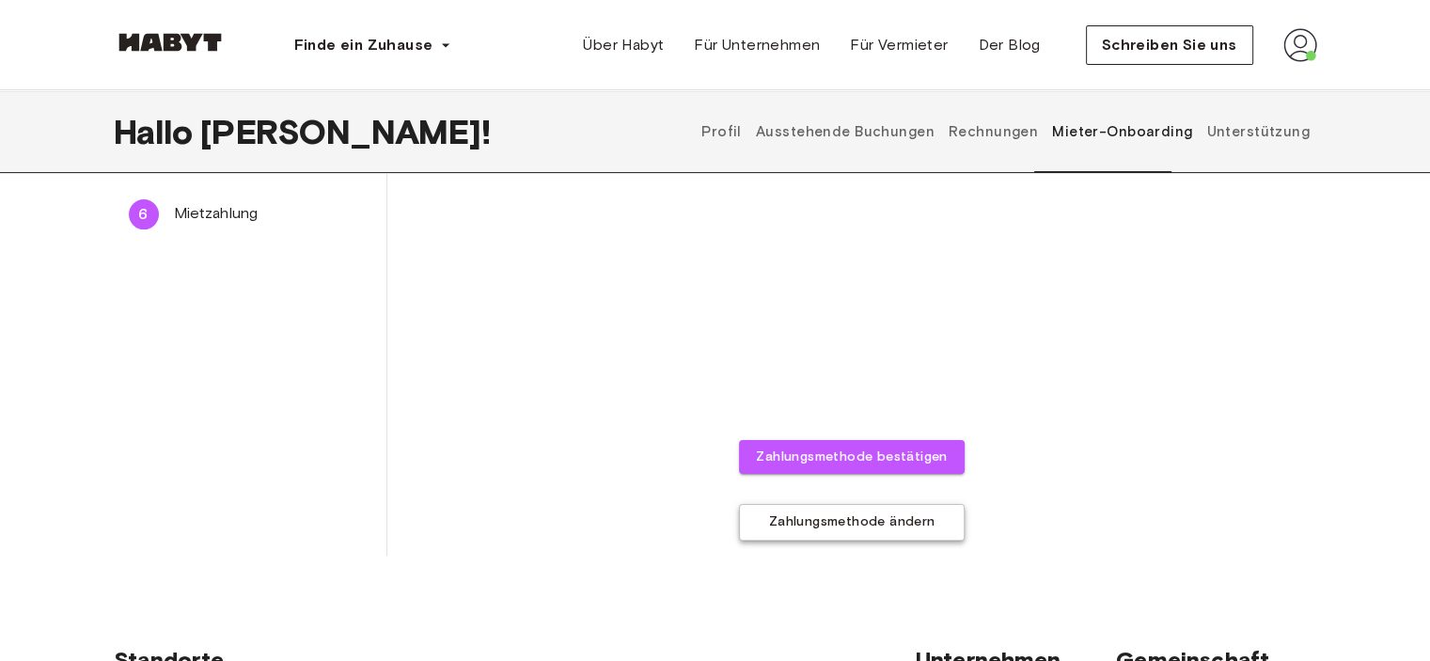
click at [855, 525] on font "Zahlungsmethode ändern" at bounding box center [852, 522] width 166 height 16
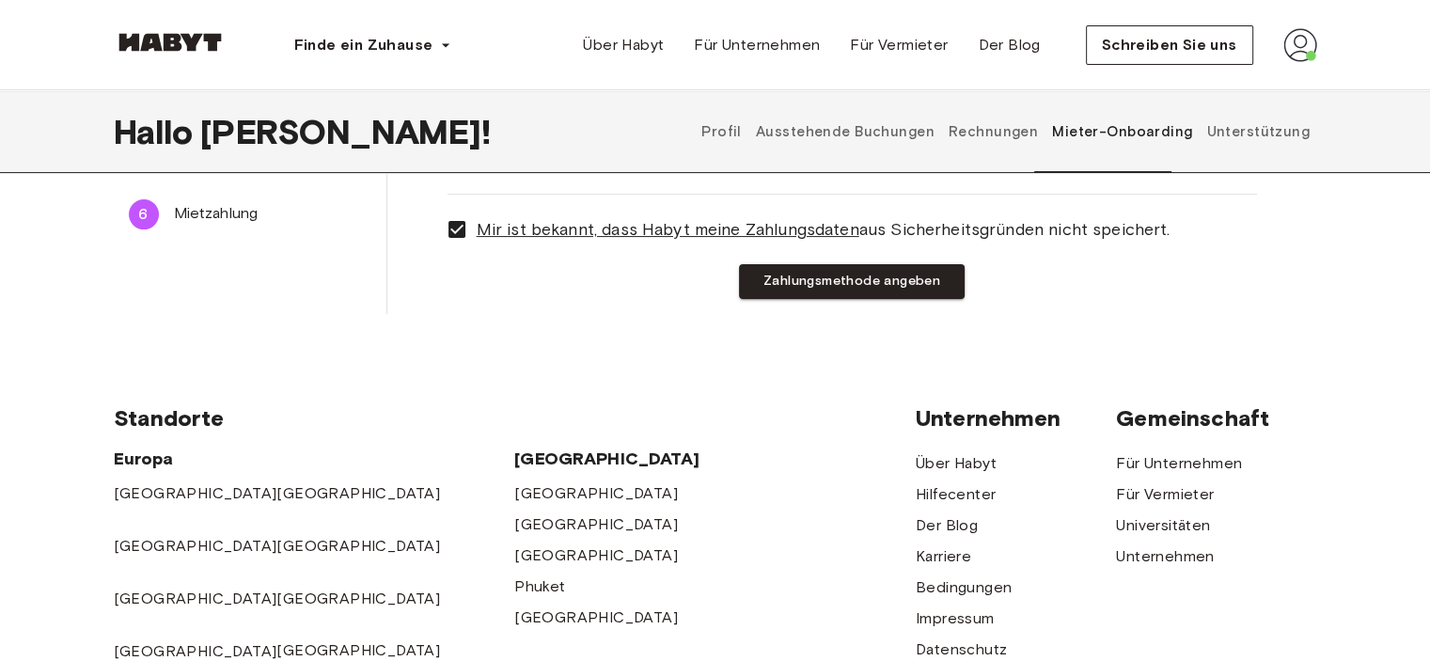
click at [859, 274] on font "Zahlungsmethode angeben" at bounding box center [851, 281] width 177 height 16
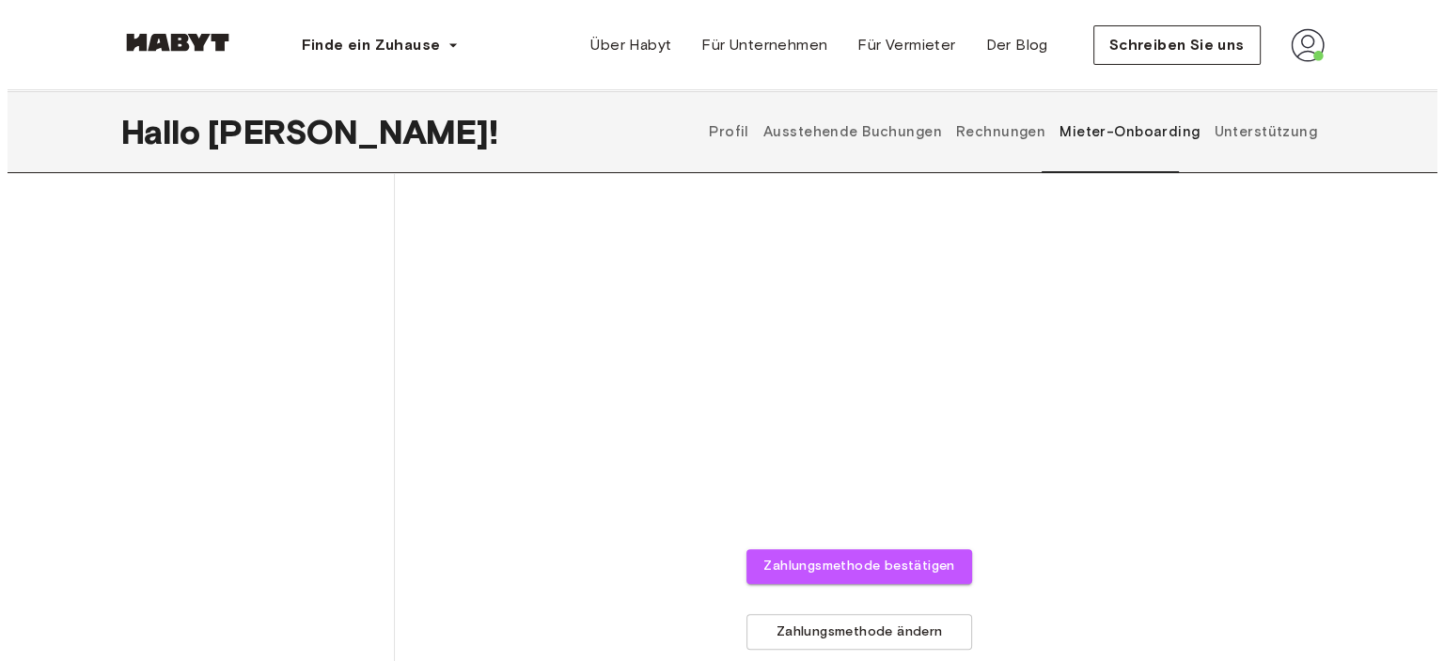
scroll to position [805, 0]
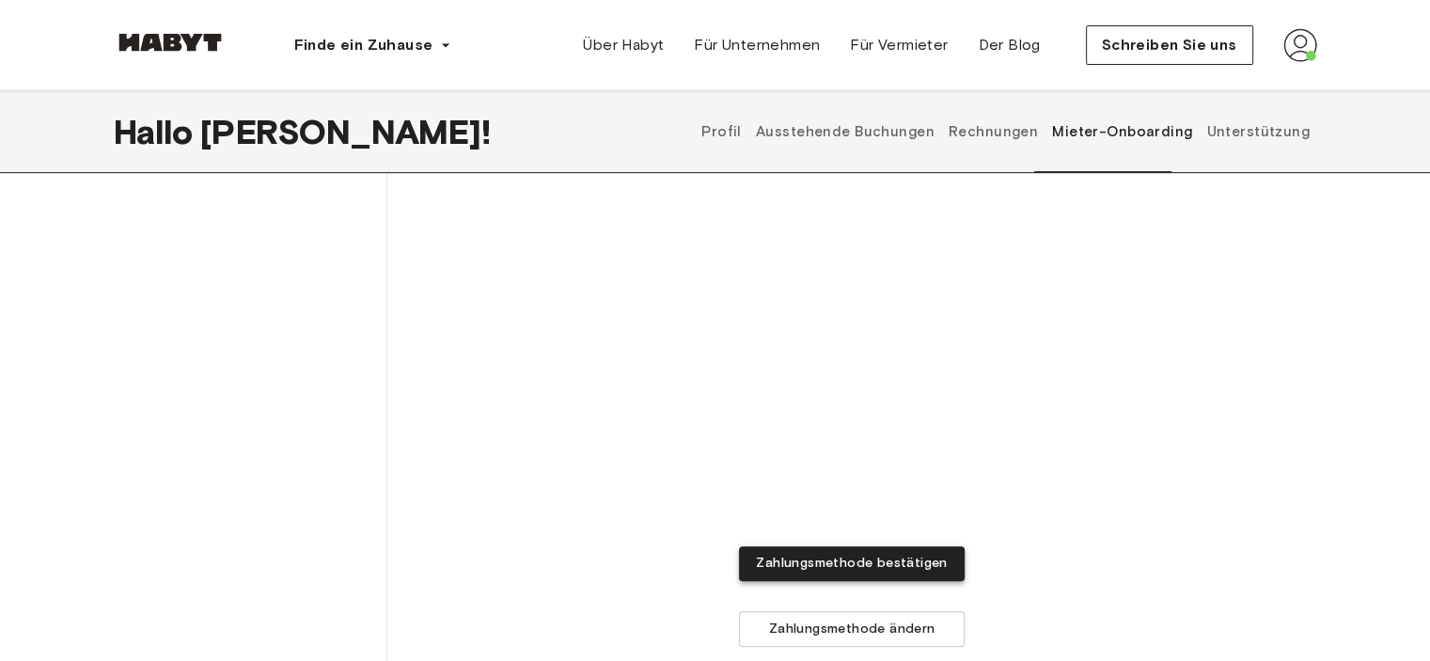
click at [925, 570] on font "Zahlungsmethode bestätigen" at bounding box center [851, 563] width 191 height 16
